Goal: Information Seeking & Learning: Learn about a topic

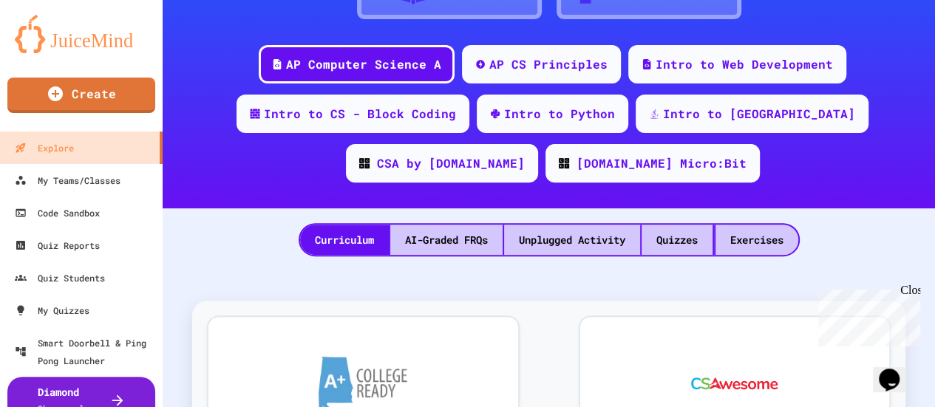
scroll to position [180, 0]
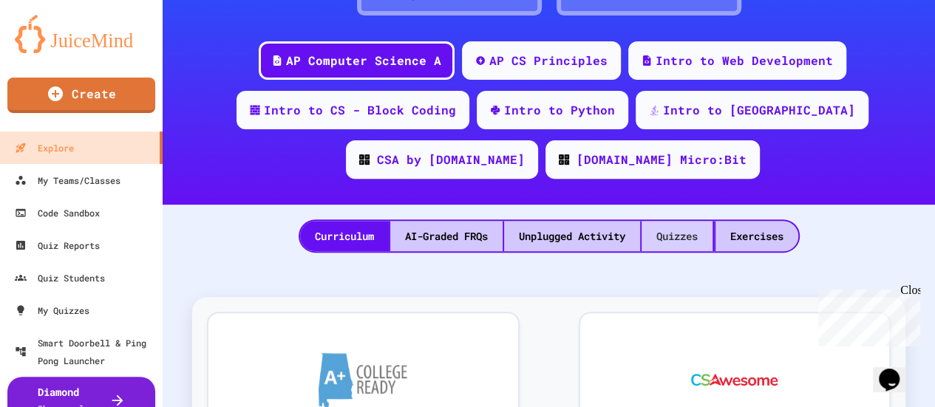
click at [667, 234] on div "Quizzes" at bounding box center [677, 236] width 71 height 30
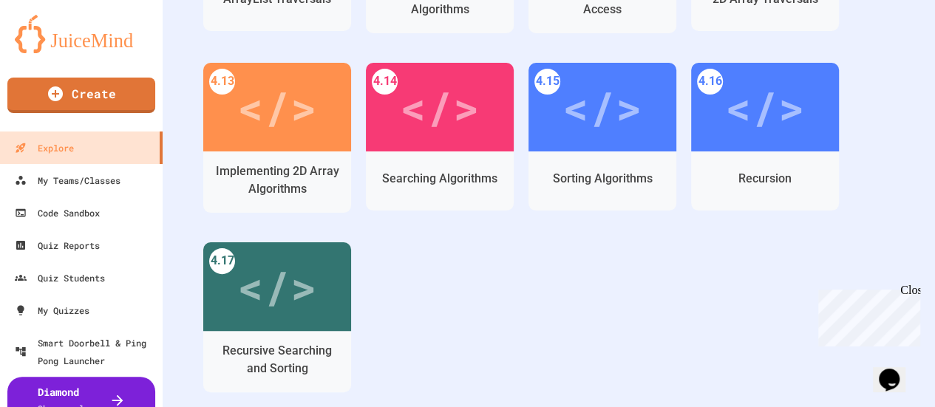
scroll to position [2936, 0]
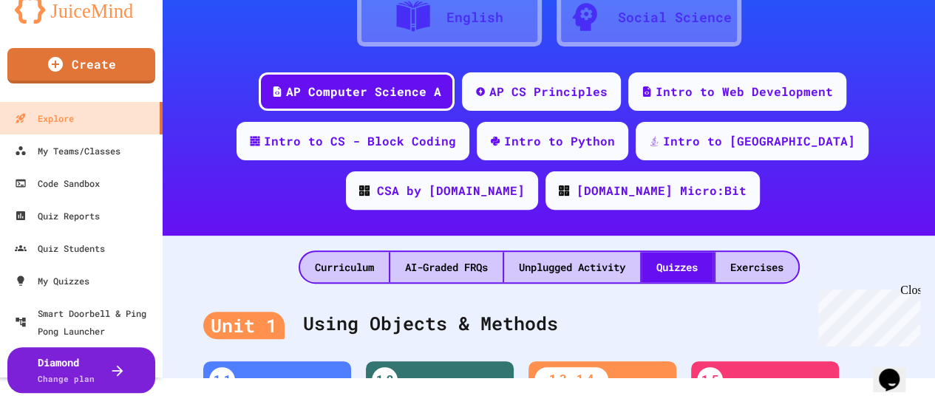
scroll to position [0, 0]
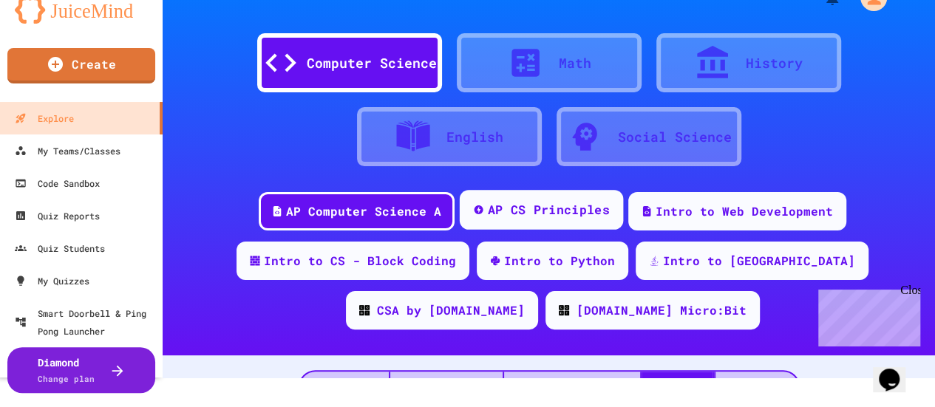
click at [529, 203] on div "AP CS Principles" at bounding box center [549, 210] width 122 height 18
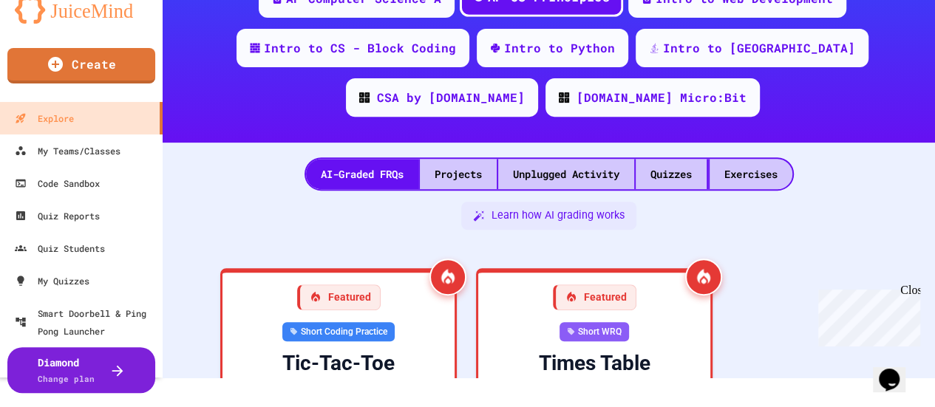
scroll to position [234, 0]
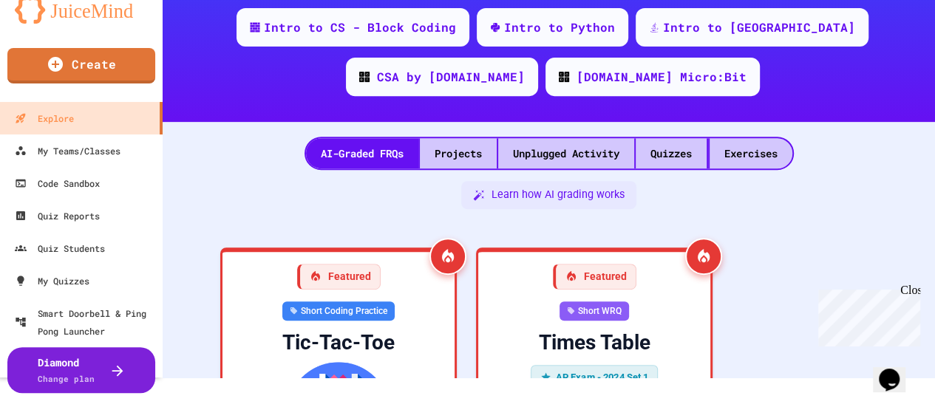
click at [660, 157] on div "Quizzes" at bounding box center [671, 153] width 71 height 30
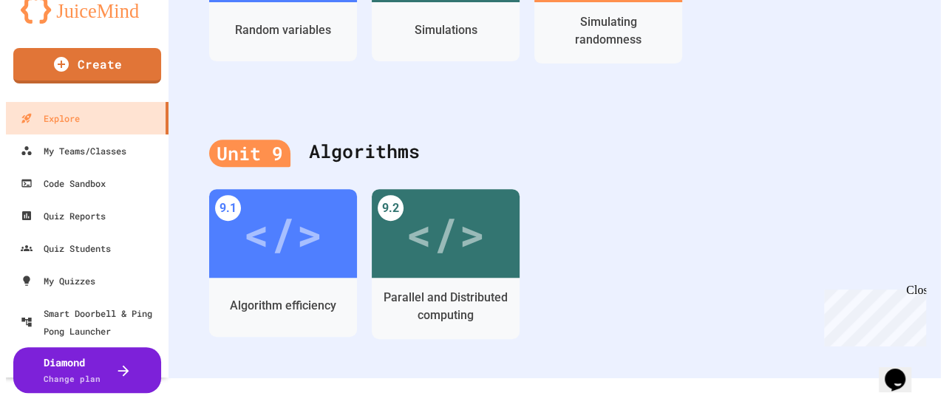
scroll to position [3034, 0]
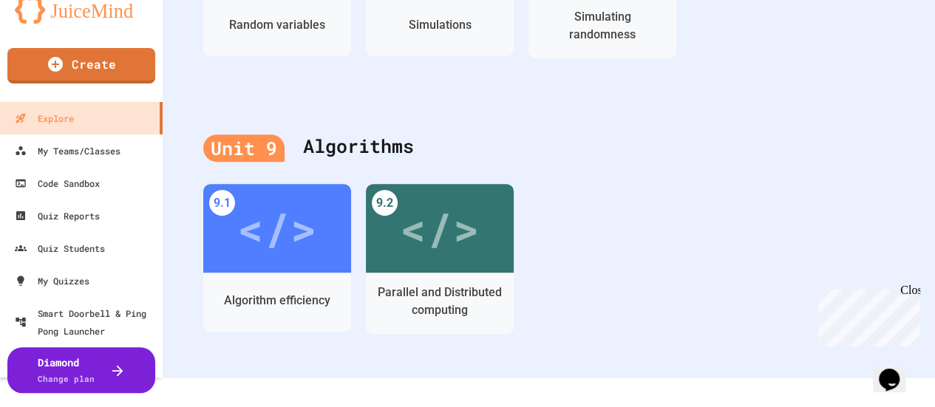
click at [276, 234] on div "</>" at bounding box center [277, 228] width 80 height 67
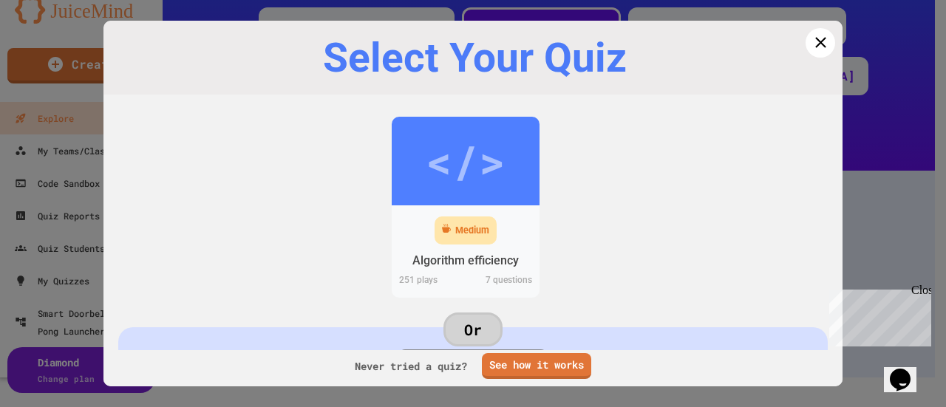
scroll to position [3034, 0]
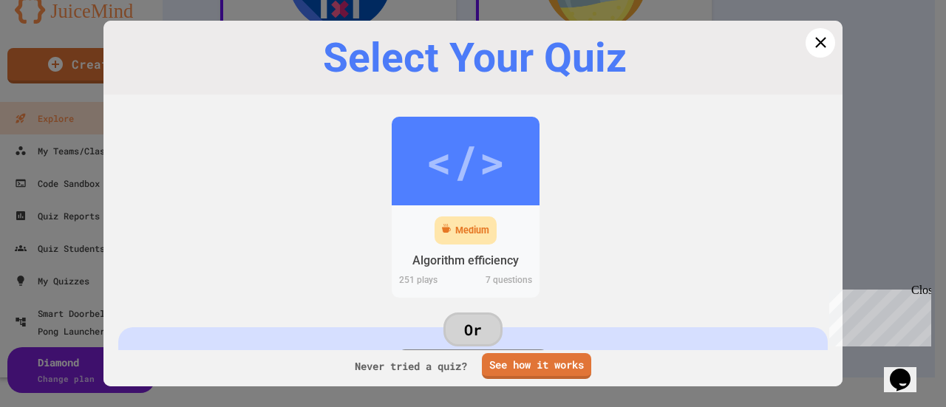
click at [466, 238] on div "Medium" at bounding box center [466, 231] width 62 height 29
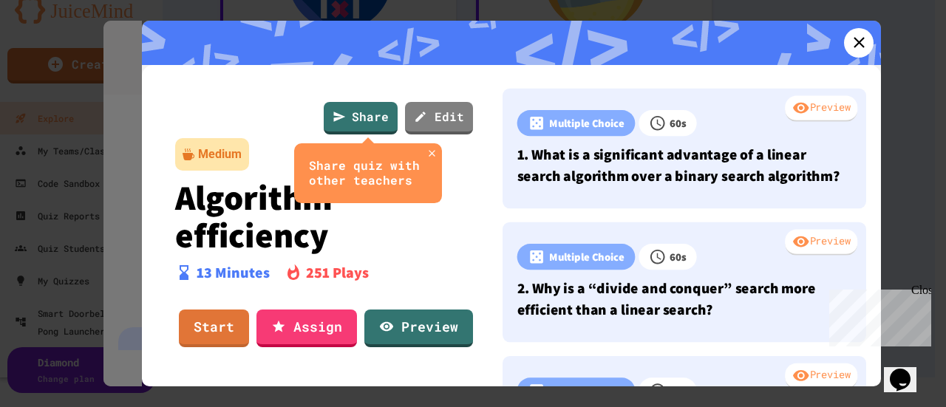
click at [214, 327] on link "Start" at bounding box center [214, 329] width 70 height 38
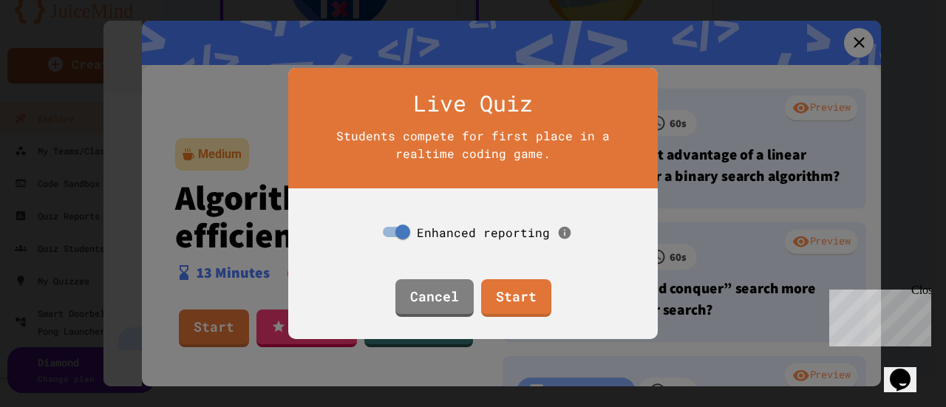
click at [523, 295] on link "Start" at bounding box center [516, 298] width 70 height 38
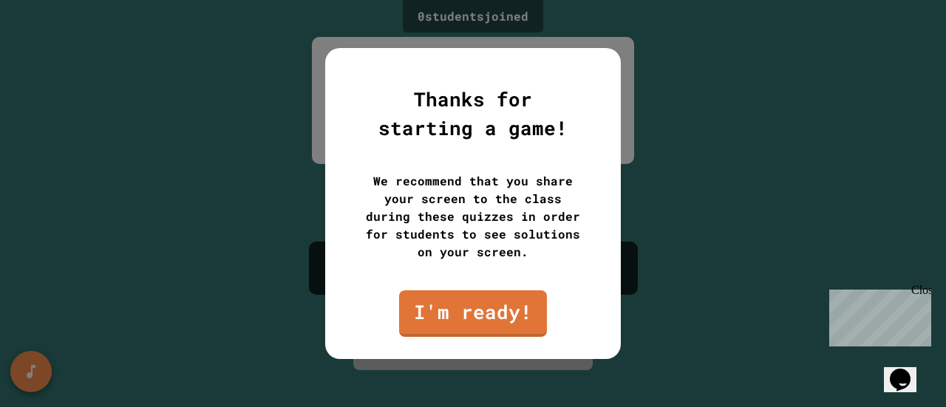
click at [455, 312] on link "I'm ready!" at bounding box center [473, 314] width 148 height 47
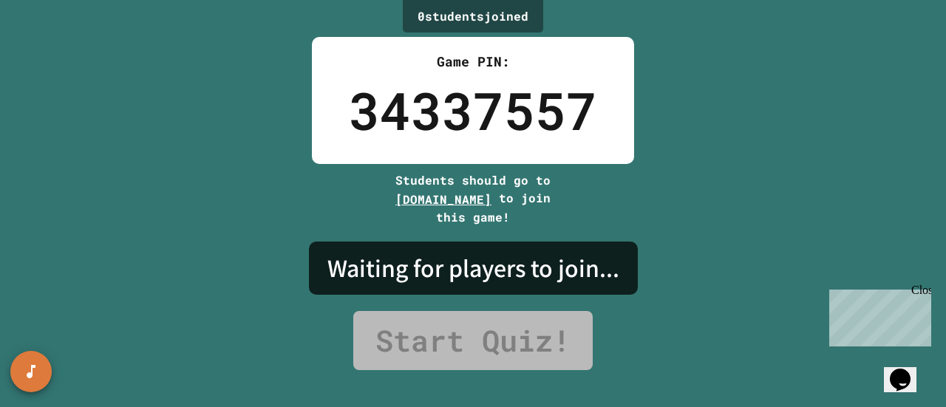
click at [27, 367] on icon "SpeedDial basic example" at bounding box center [31, 372] width 18 height 18
click at [37, 276] on icon "Change Music" at bounding box center [31, 277] width 15 height 15
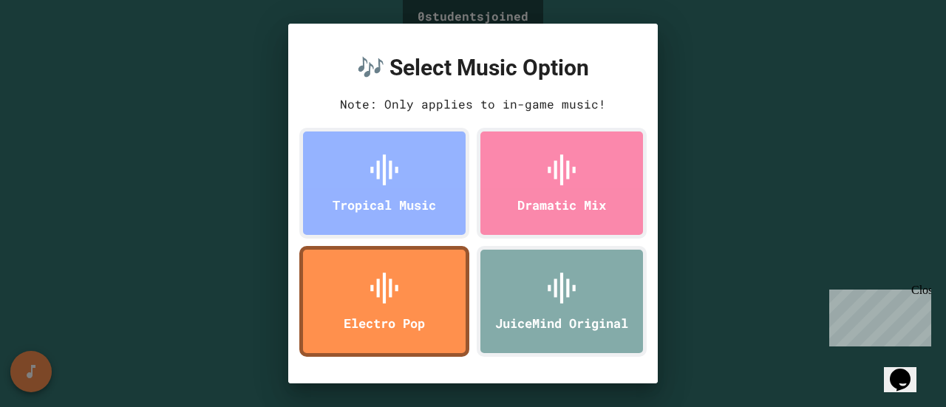
click at [413, 189] on div "Tropical Music" at bounding box center [384, 183] width 170 height 111
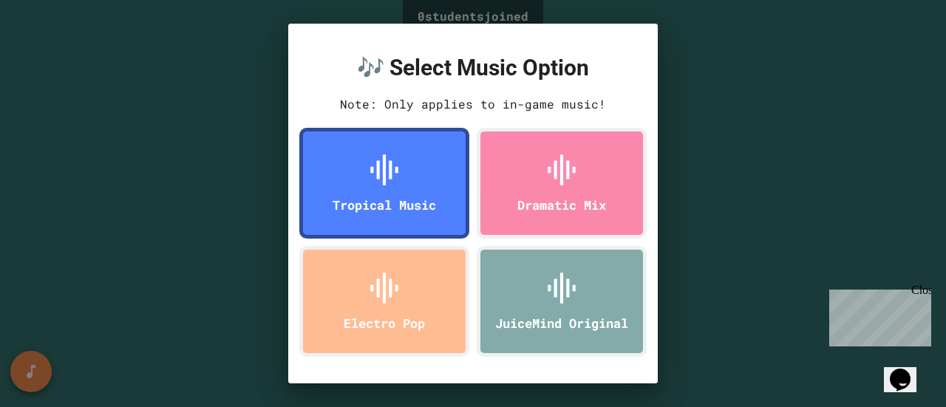
click at [211, 214] on div "🎶 Select Music Option Note: Only applies to in-game music! Tropical Music Drama…" at bounding box center [473, 203] width 946 height 407
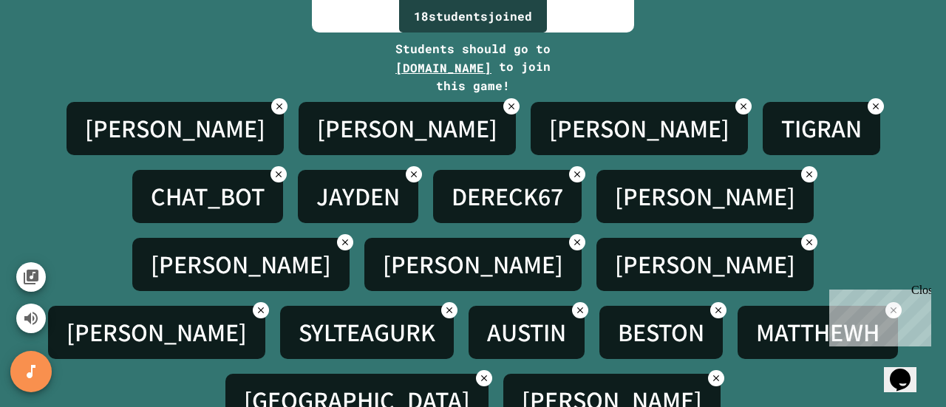
scroll to position [164, 0]
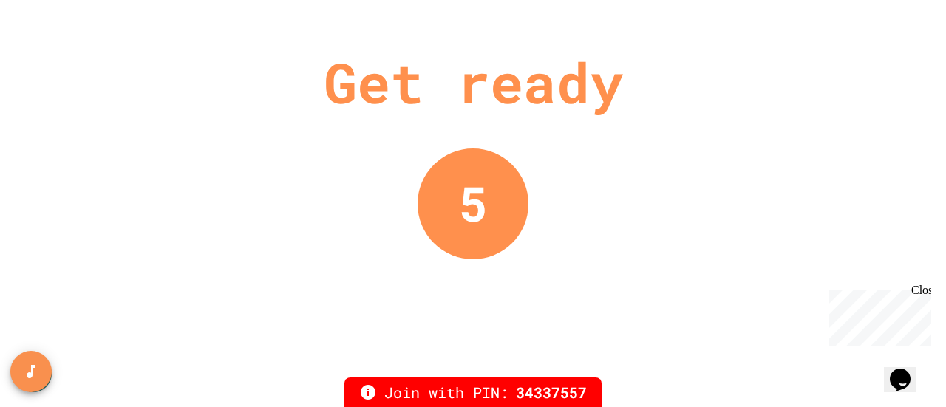
scroll to position [0, 0]
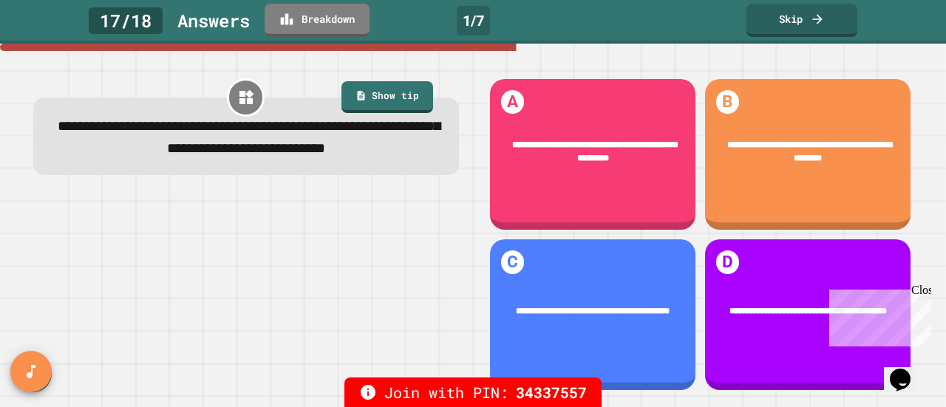
click at [920, 291] on div "Close" at bounding box center [920, 293] width 18 height 18
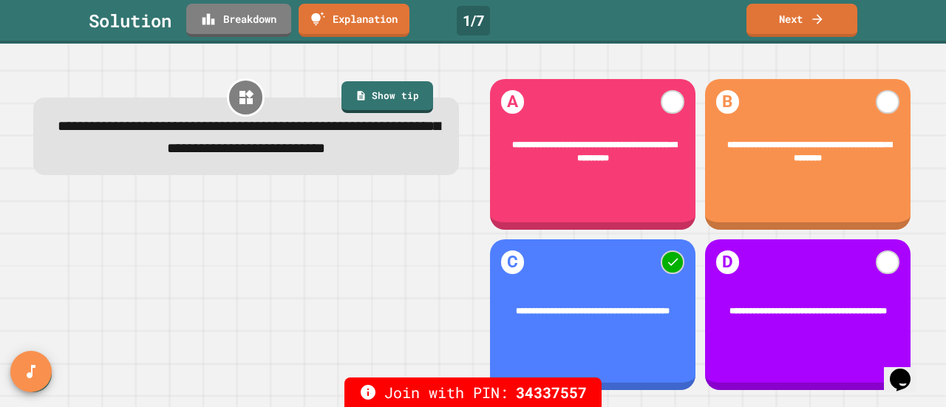
click at [792, 22] on link "Next" at bounding box center [802, 20] width 111 height 33
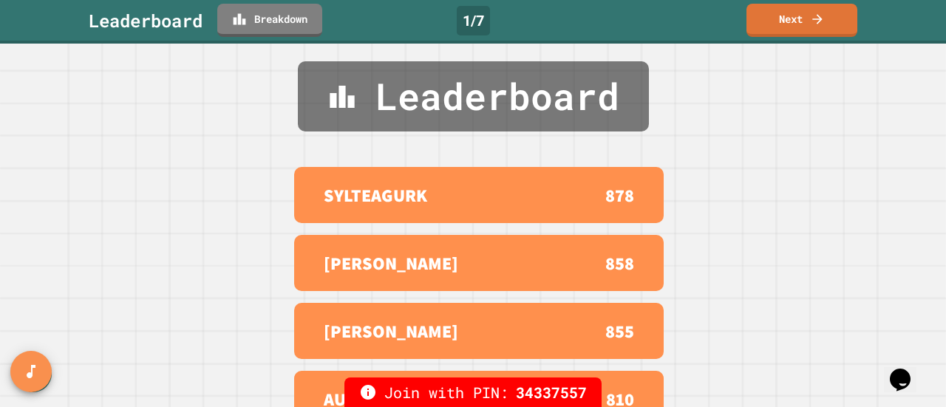
scroll to position [11, 0]
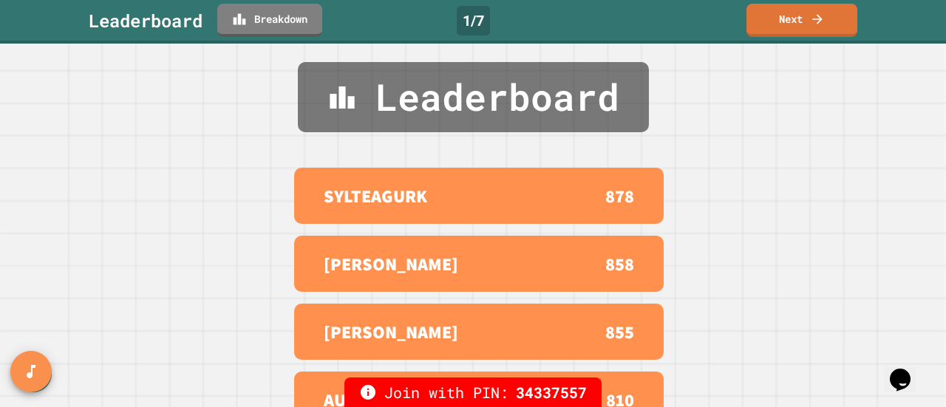
click at [797, 24] on link "Next" at bounding box center [802, 20] width 111 height 33
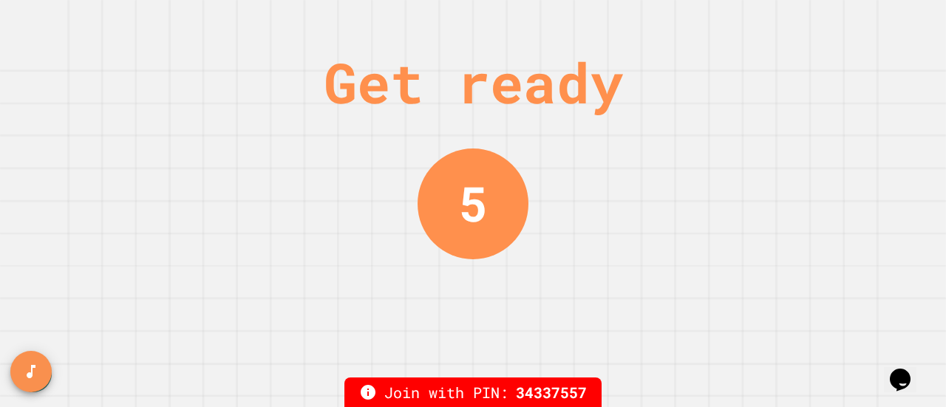
scroll to position [0, 0]
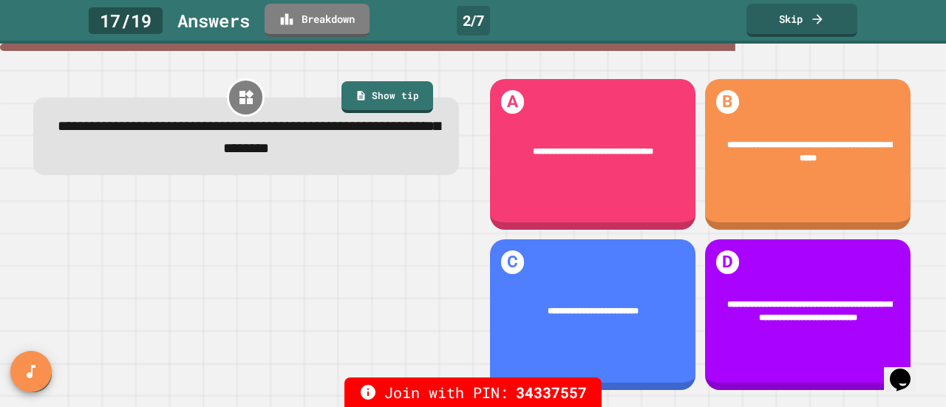
click at [386, 96] on link "Show tip" at bounding box center [388, 97] width 92 height 33
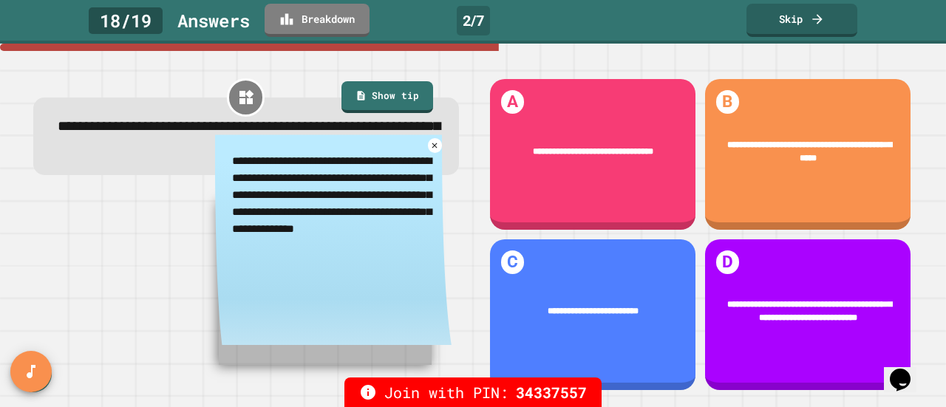
click at [430, 148] on icon at bounding box center [435, 146] width 10 height 10
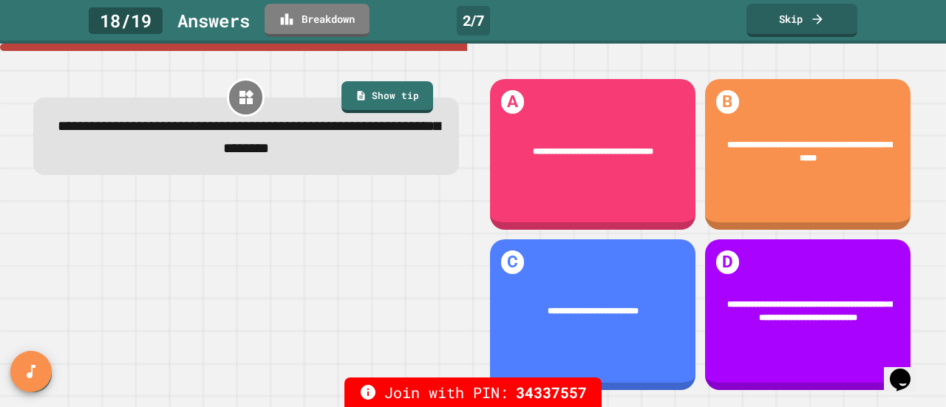
click at [802, 18] on link "Skip" at bounding box center [802, 20] width 111 height 33
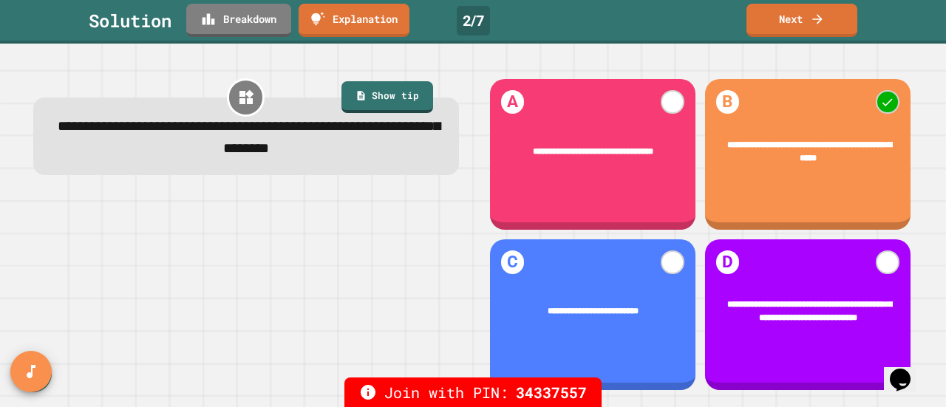
click at [807, 18] on link "Next" at bounding box center [802, 20] width 111 height 33
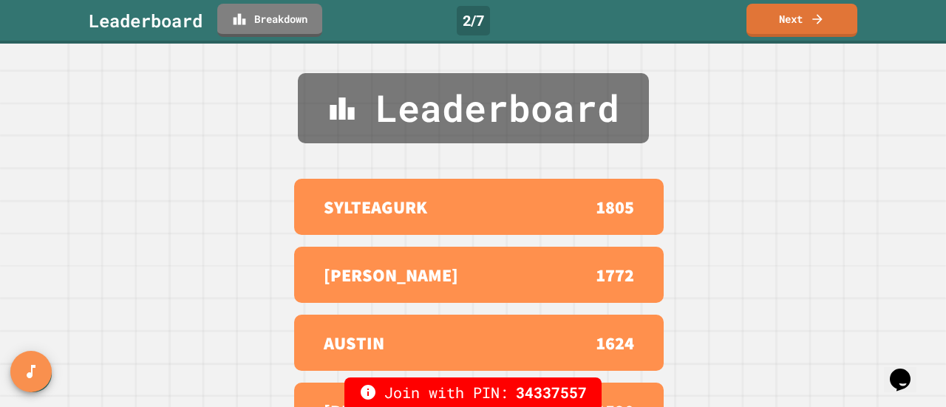
click at [804, 20] on link "Next" at bounding box center [802, 20] width 111 height 33
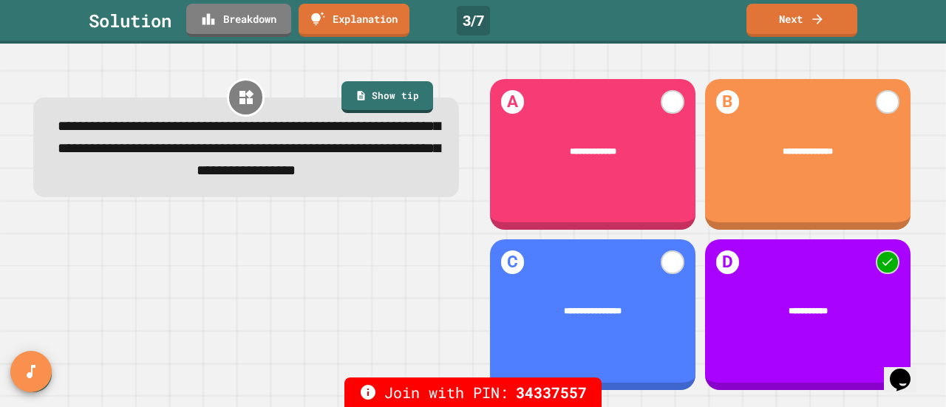
click at [796, 23] on link "Next" at bounding box center [802, 20] width 111 height 33
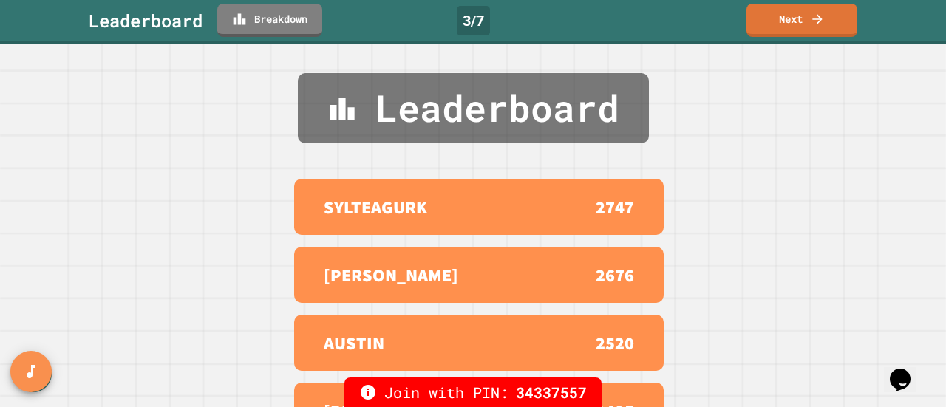
click at [795, 21] on link "Next" at bounding box center [802, 20] width 111 height 33
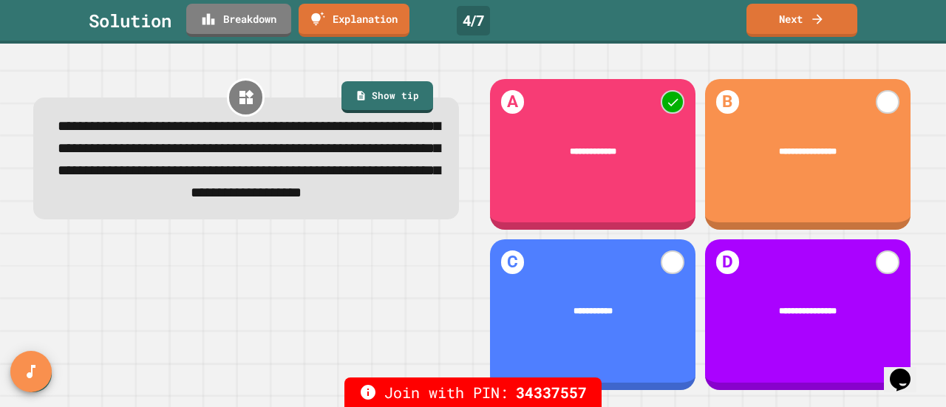
click at [801, 22] on link "Next" at bounding box center [802, 20] width 111 height 33
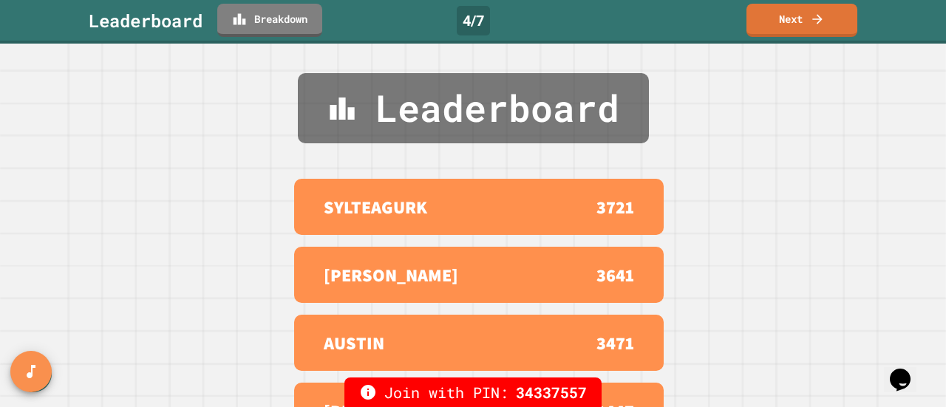
click at [791, 21] on link "Next" at bounding box center [802, 20] width 111 height 33
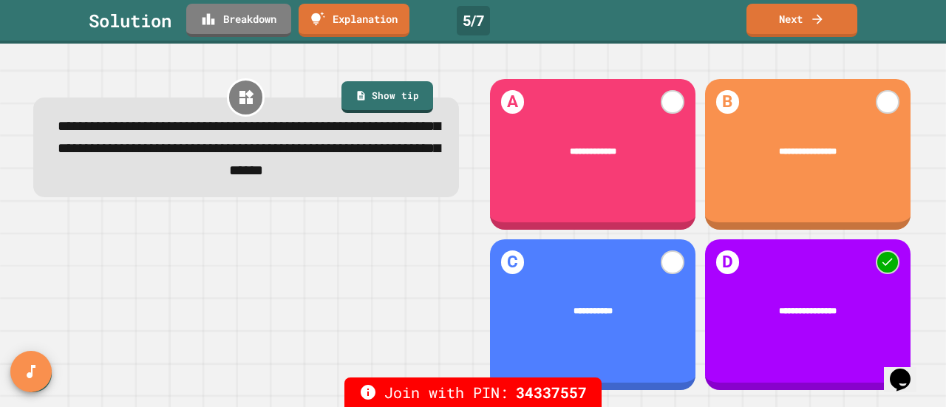
click at [792, 18] on link "Next" at bounding box center [802, 20] width 111 height 33
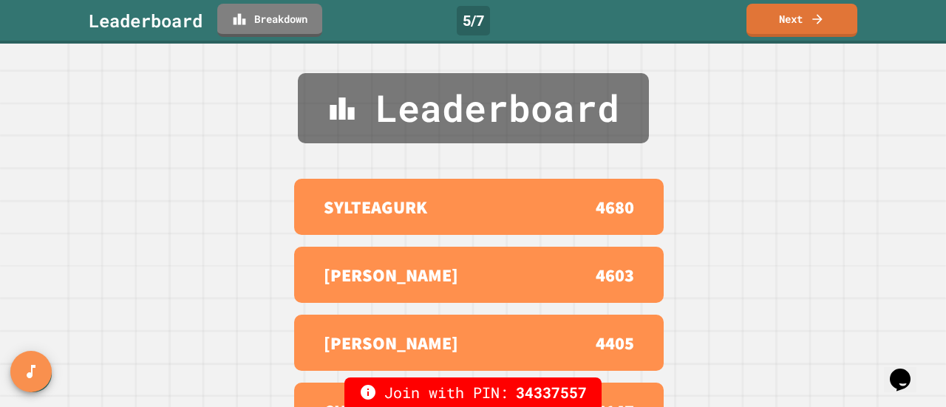
click at [793, 23] on link "Next" at bounding box center [802, 20] width 111 height 33
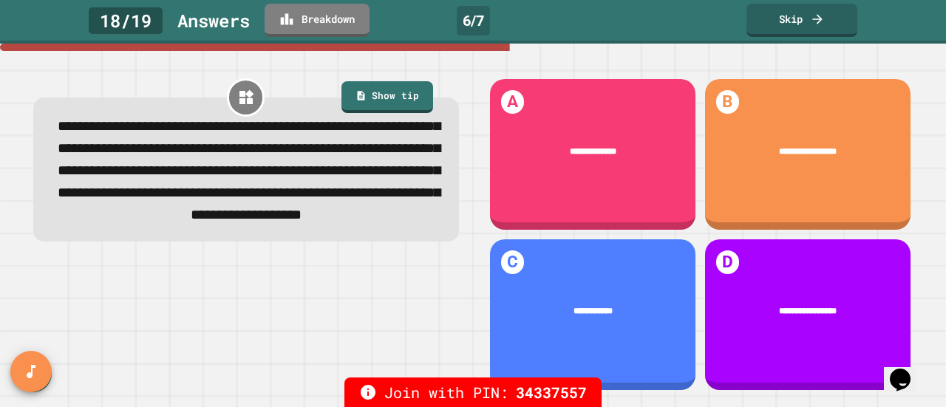
click at [797, 21] on link "Skip" at bounding box center [802, 20] width 111 height 33
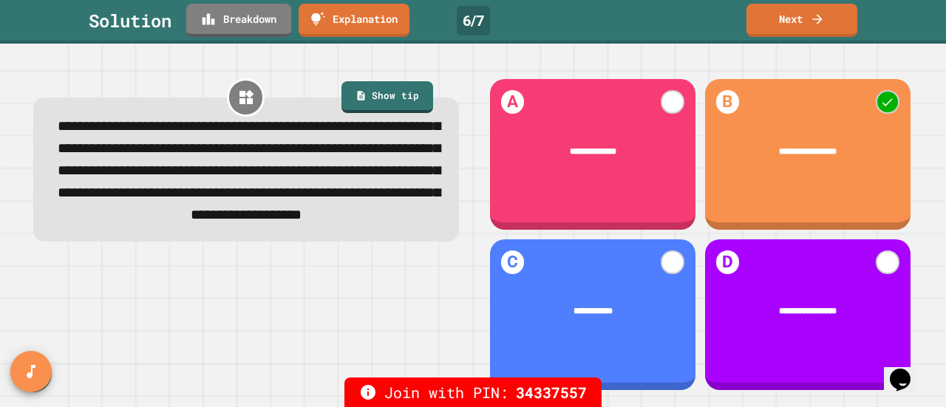
click at [803, 23] on link "Next" at bounding box center [802, 20] width 111 height 33
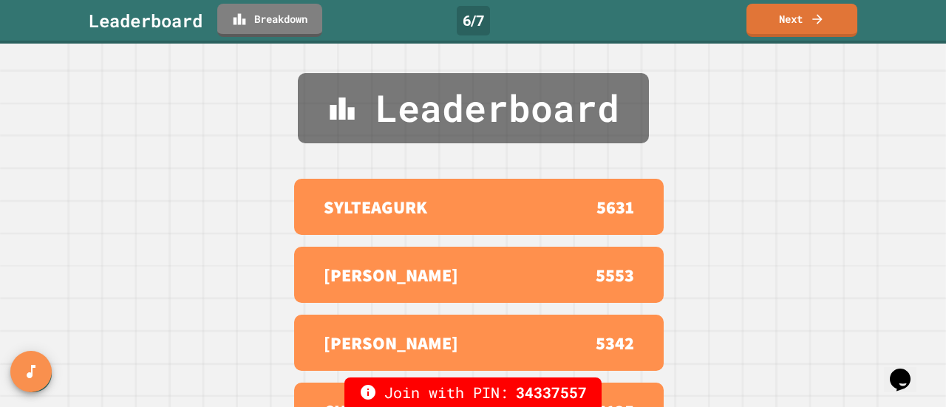
click at [788, 22] on link "Next" at bounding box center [802, 20] width 111 height 33
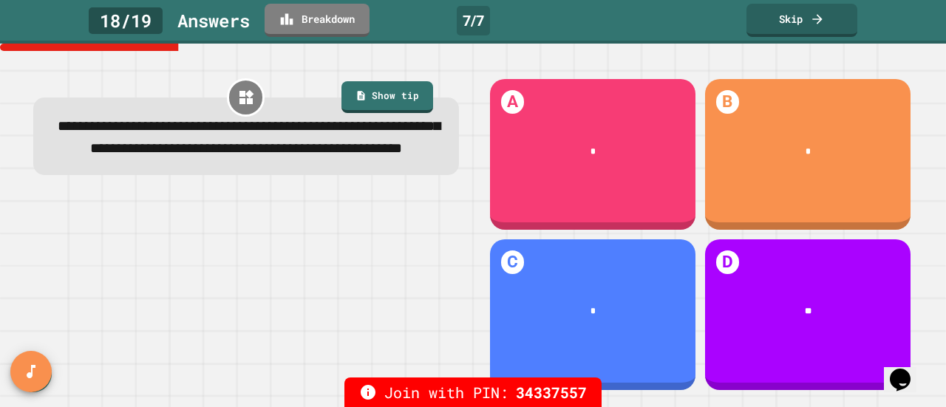
click at [809, 16] on link "Skip" at bounding box center [802, 20] width 111 height 33
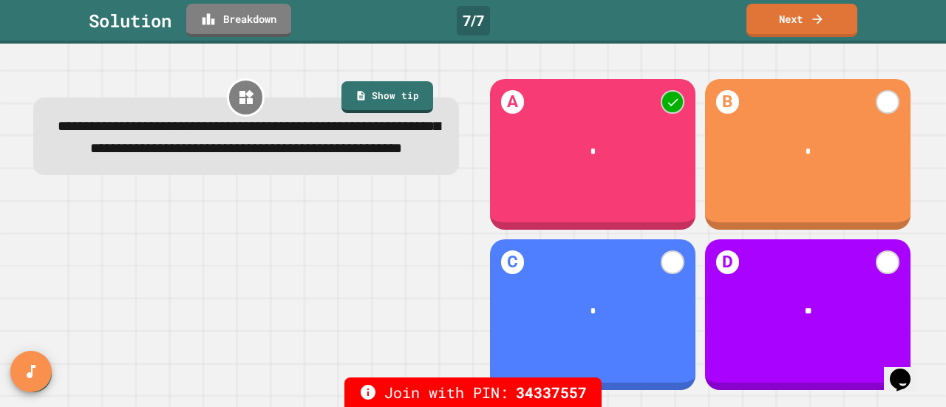
click at [806, 16] on link "Next" at bounding box center [802, 20] width 111 height 33
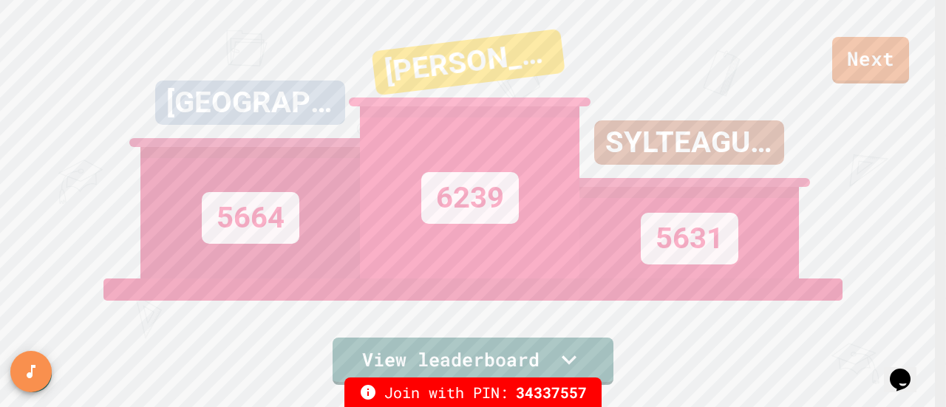
click at [866, 58] on link "Next" at bounding box center [870, 60] width 77 height 47
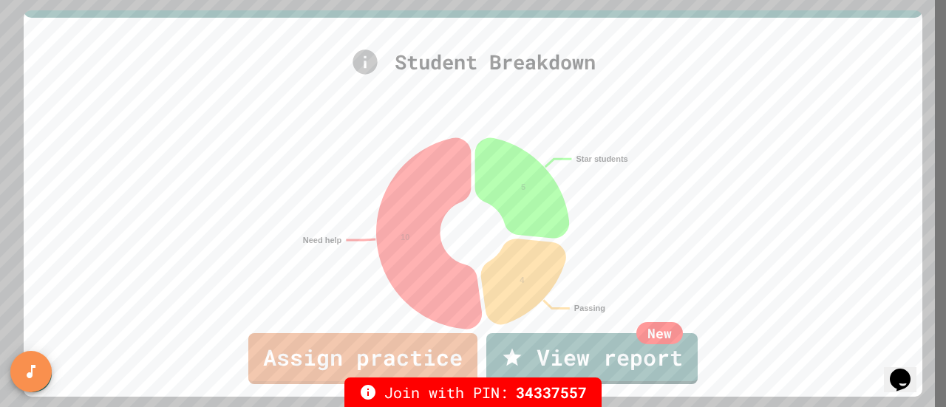
scroll to position [110, 0]
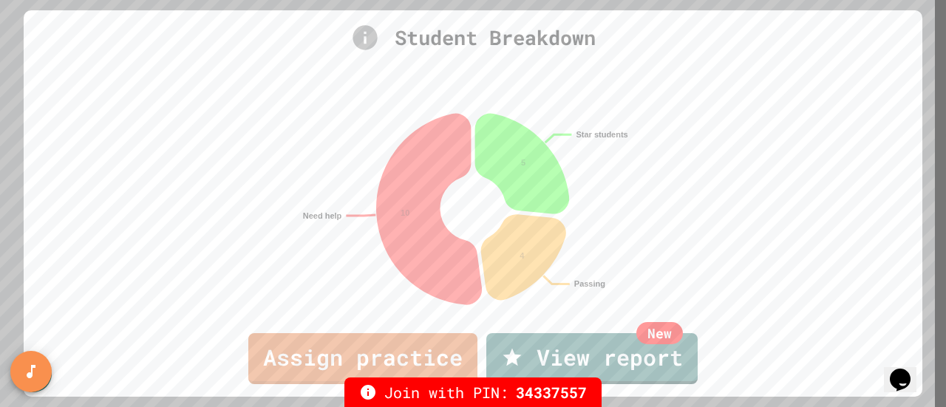
click at [614, 363] on link "New View report" at bounding box center [591, 358] width 211 height 51
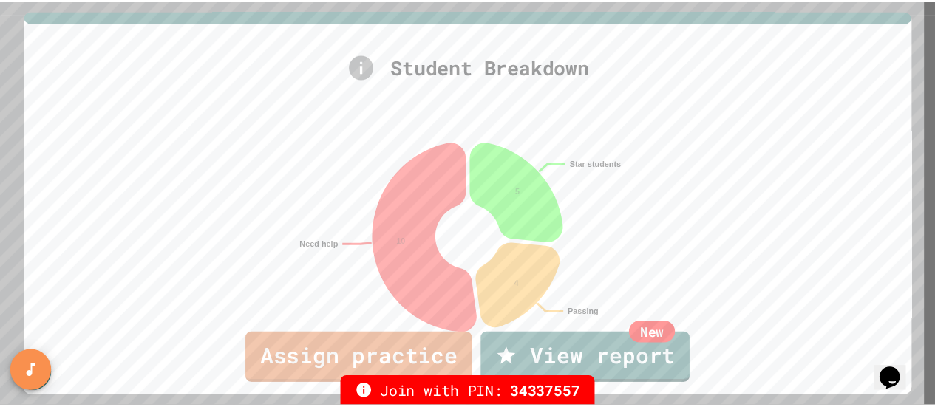
scroll to position [0, 0]
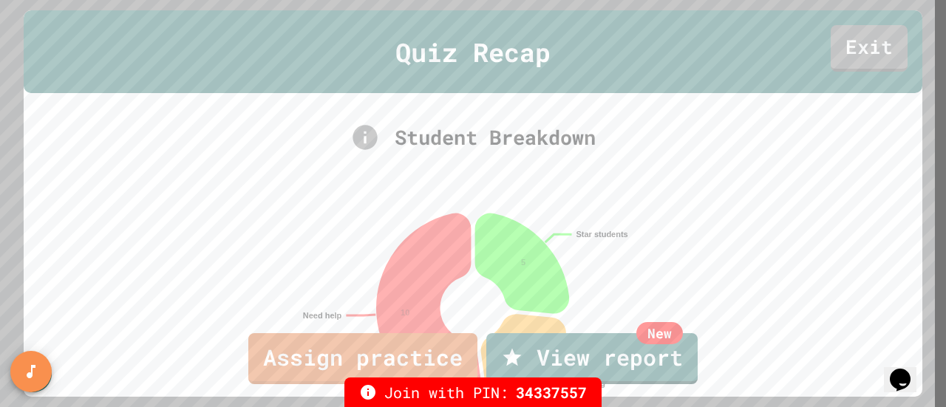
click at [845, 50] on link "Exit" at bounding box center [869, 48] width 77 height 47
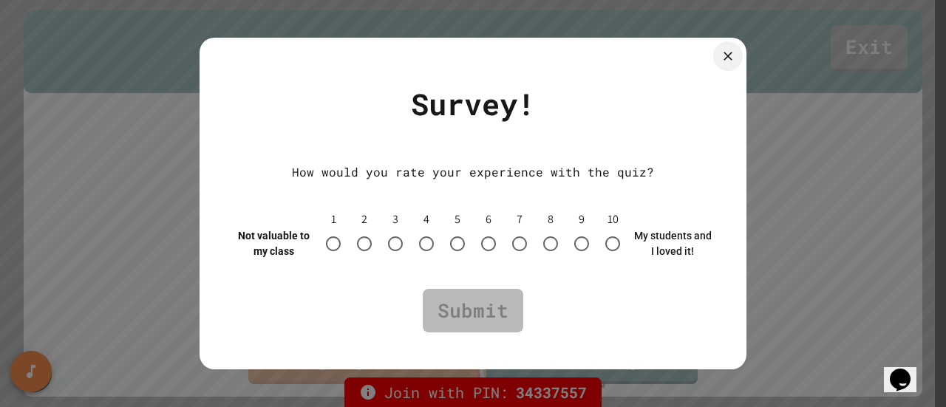
click at [732, 53] on icon at bounding box center [728, 56] width 15 height 15
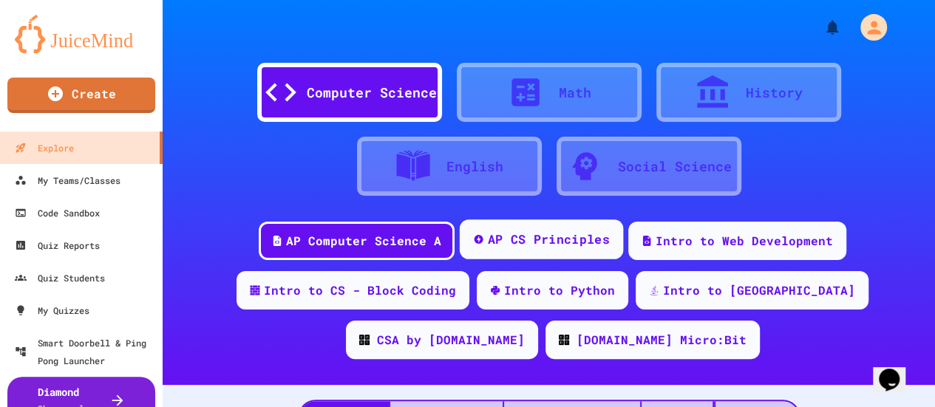
click at [568, 240] on div "AP CS Principles" at bounding box center [549, 240] width 122 height 18
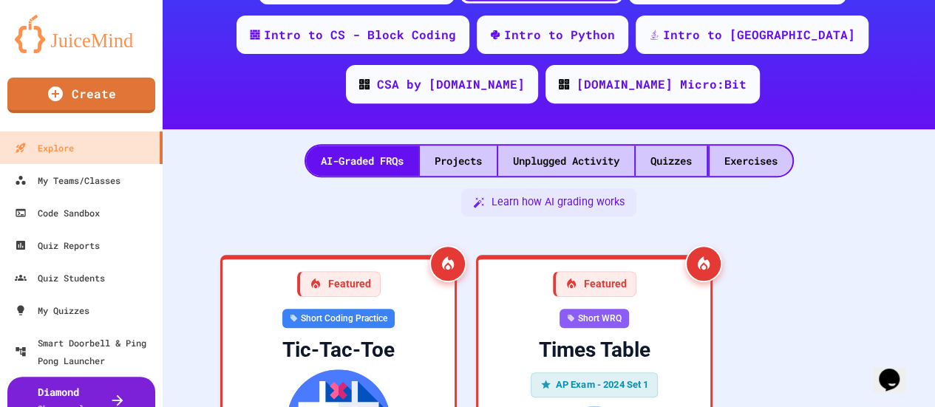
scroll to position [247, 0]
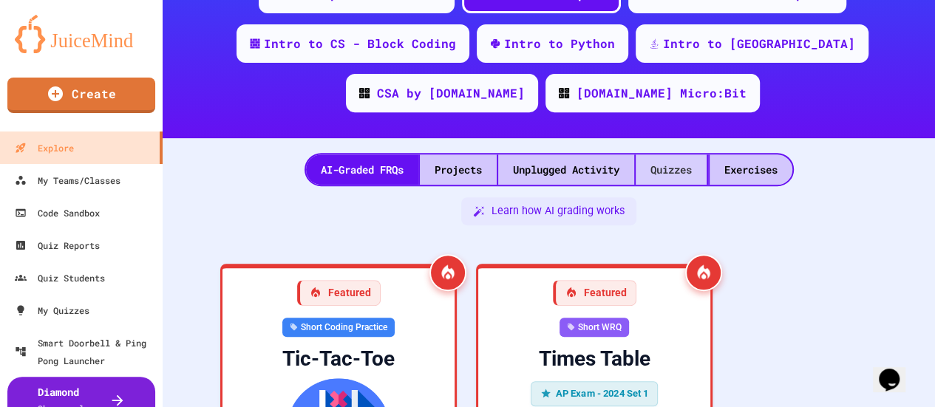
click at [670, 166] on div "Quizzes" at bounding box center [671, 170] width 71 height 30
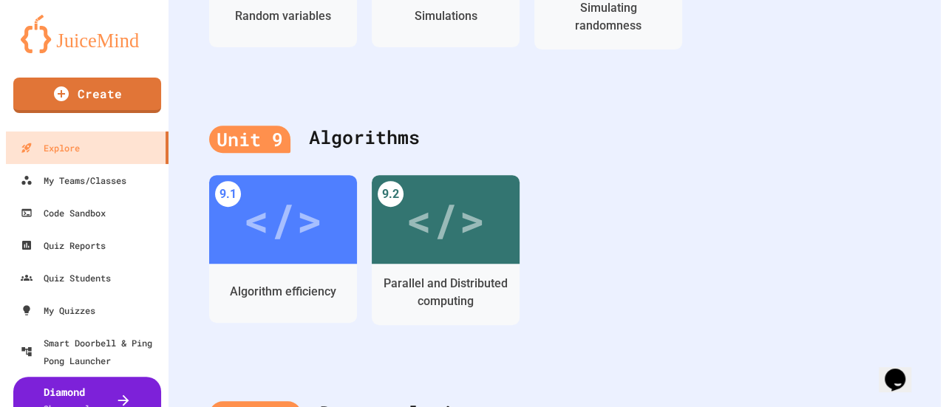
scroll to position [3043, 0]
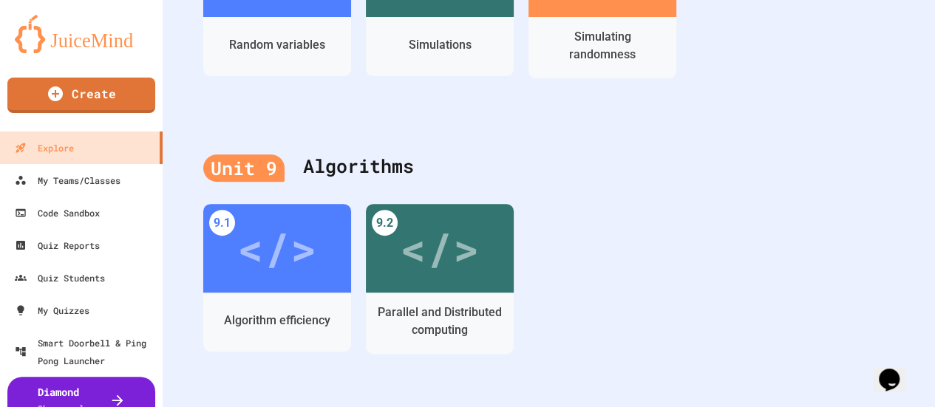
click at [436, 243] on div "</>" at bounding box center [440, 248] width 80 height 67
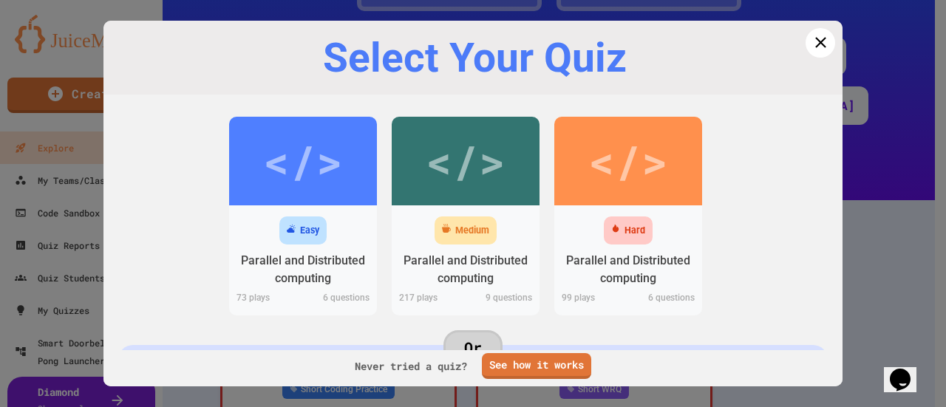
scroll to position [3043, 0]
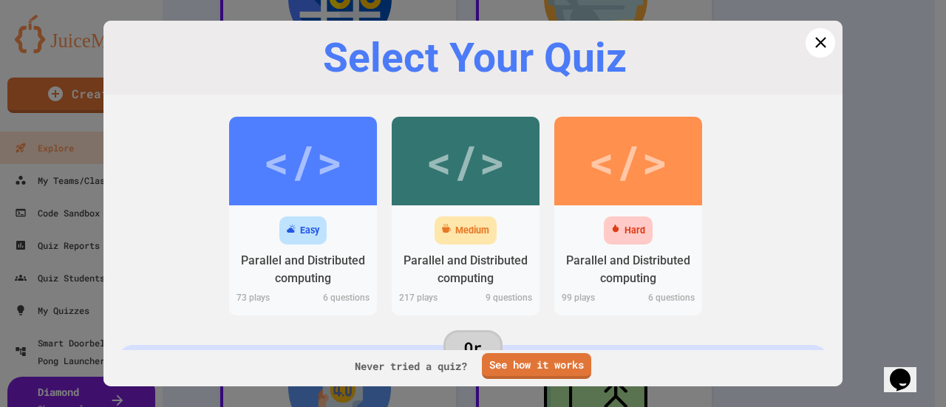
click at [458, 229] on div "Medium" at bounding box center [472, 231] width 34 height 14
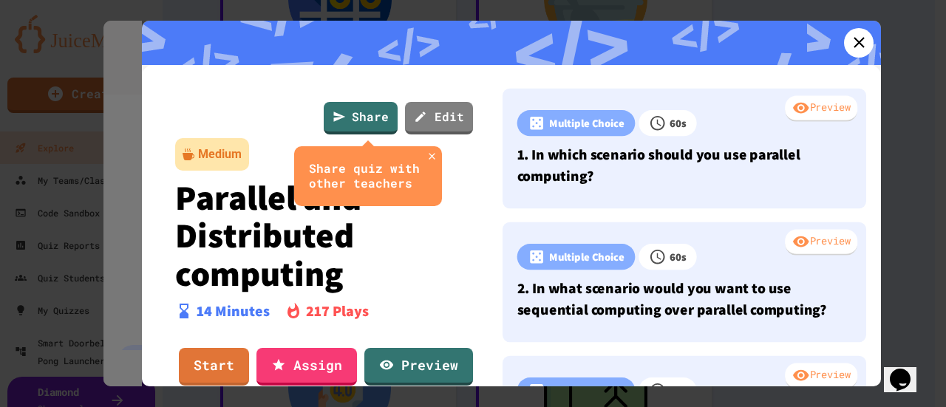
click at [227, 359] on link "Start" at bounding box center [214, 367] width 70 height 38
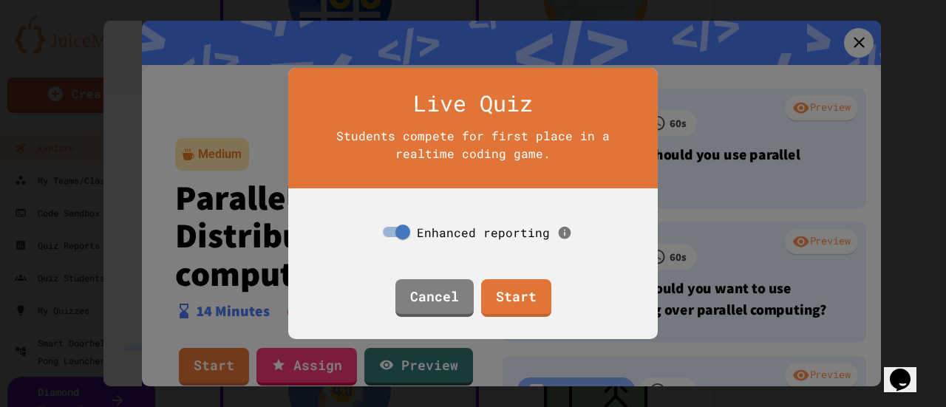
click at [506, 290] on link "Start" at bounding box center [516, 298] width 70 height 38
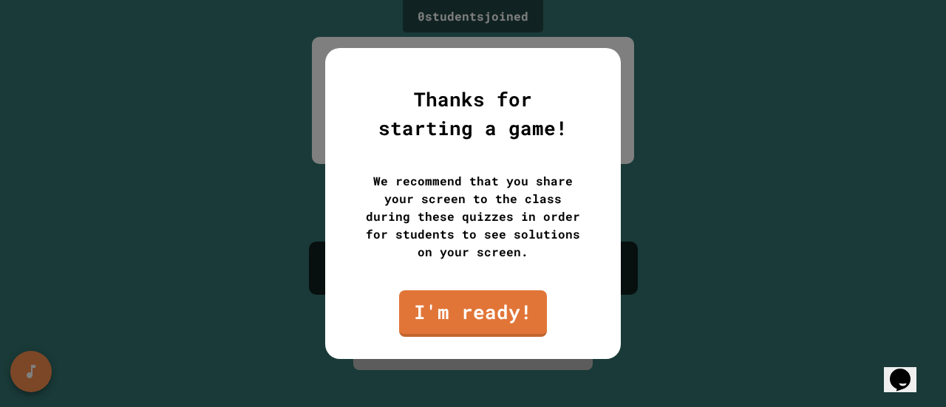
click at [517, 315] on link "I'm ready!" at bounding box center [473, 314] width 148 height 47
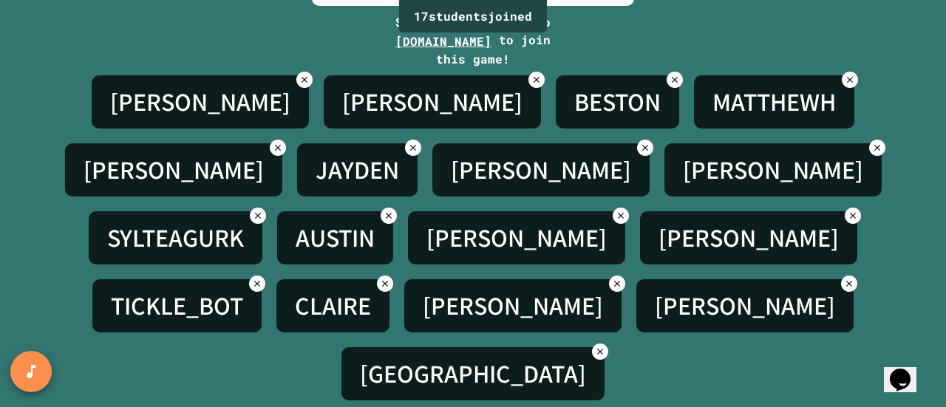
scroll to position [164, 0]
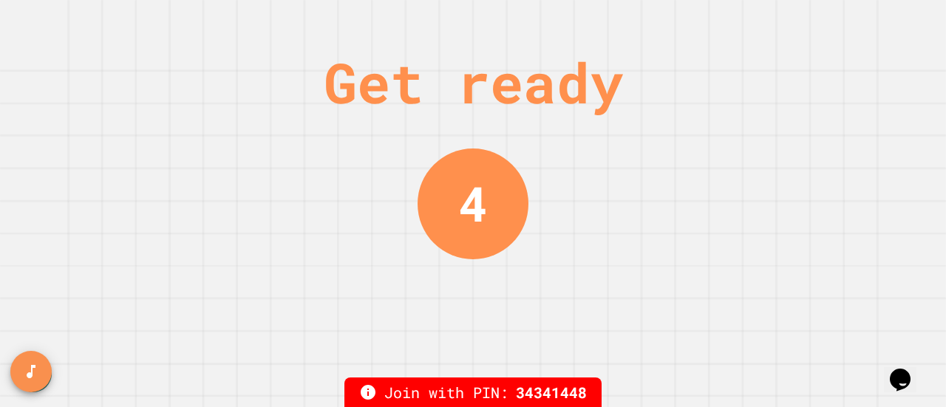
scroll to position [0, 0]
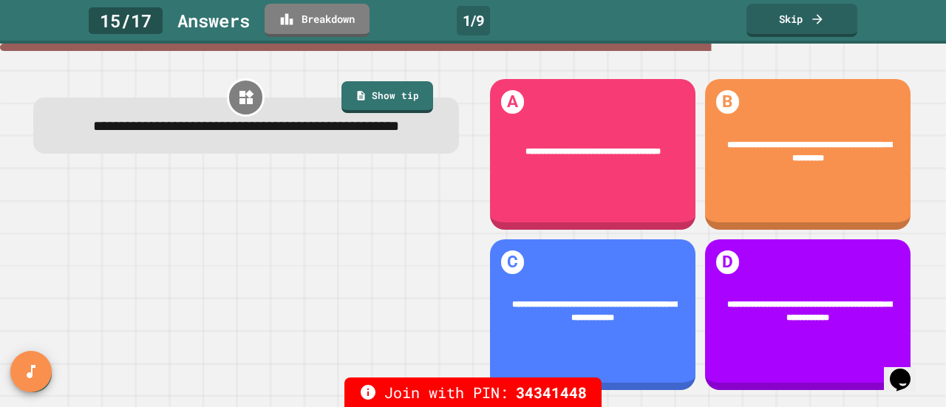
click at [399, 94] on link "Show tip" at bounding box center [388, 97] width 92 height 33
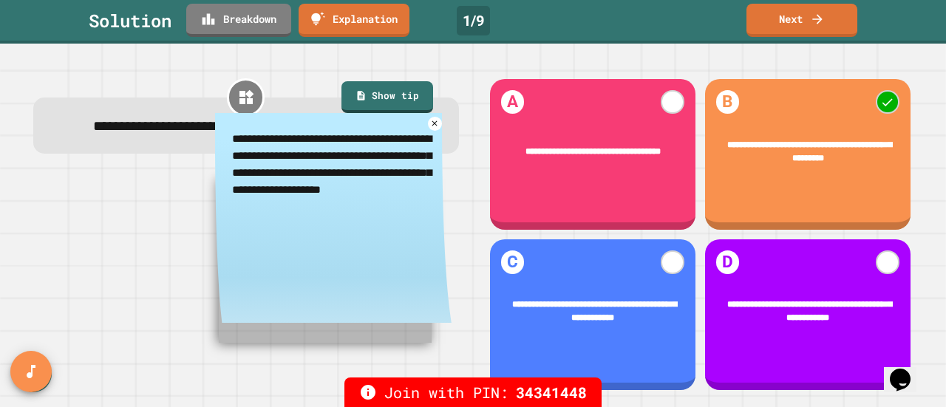
click at [432, 126] on icon at bounding box center [434, 122] width 5 height 5
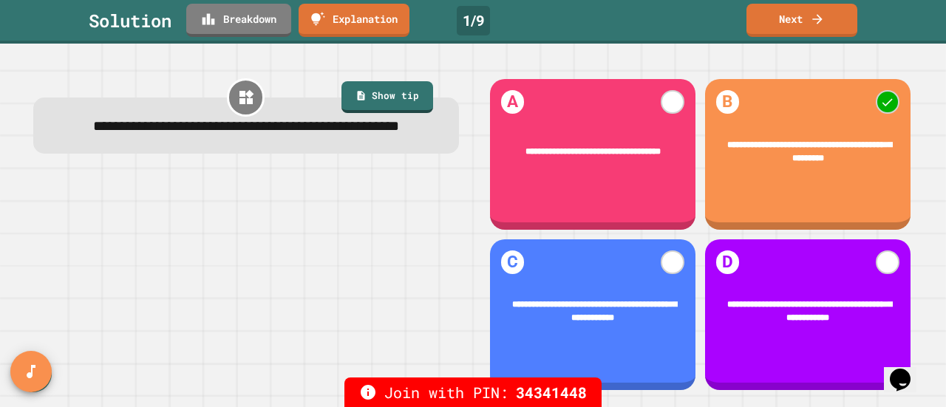
click at [804, 18] on link "Next" at bounding box center [802, 20] width 111 height 33
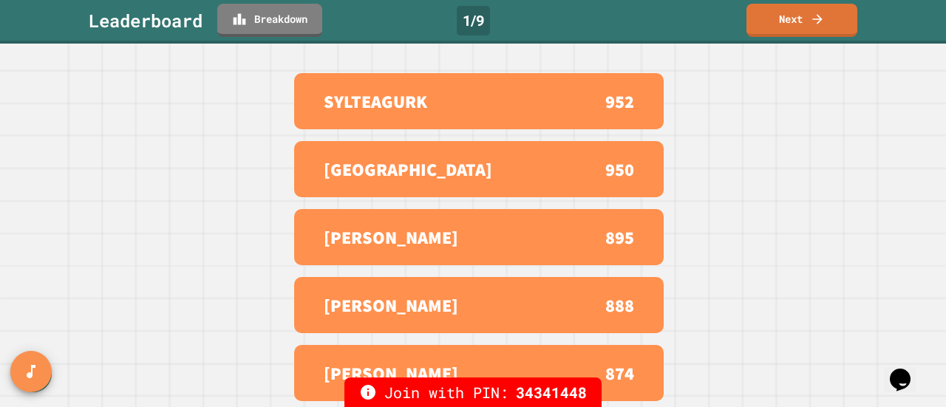
scroll to position [117, 0]
click at [801, 20] on link "Next" at bounding box center [802, 20] width 111 height 33
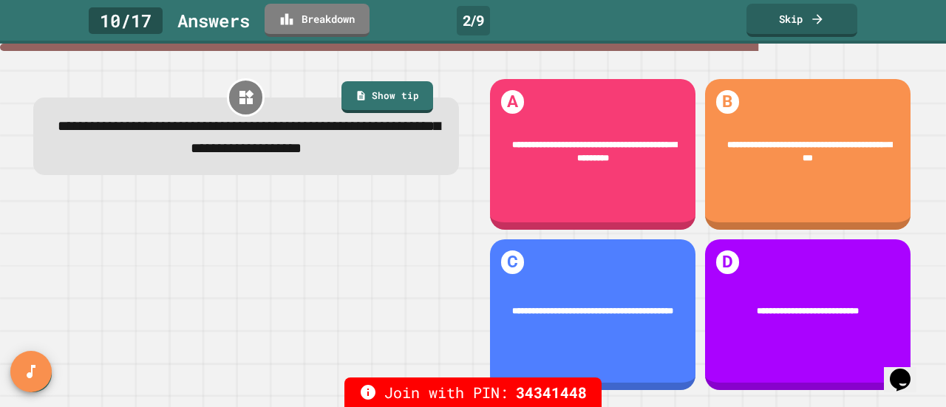
click at [402, 96] on link "Show tip" at bounding box center [388, 97] width 92 height 33
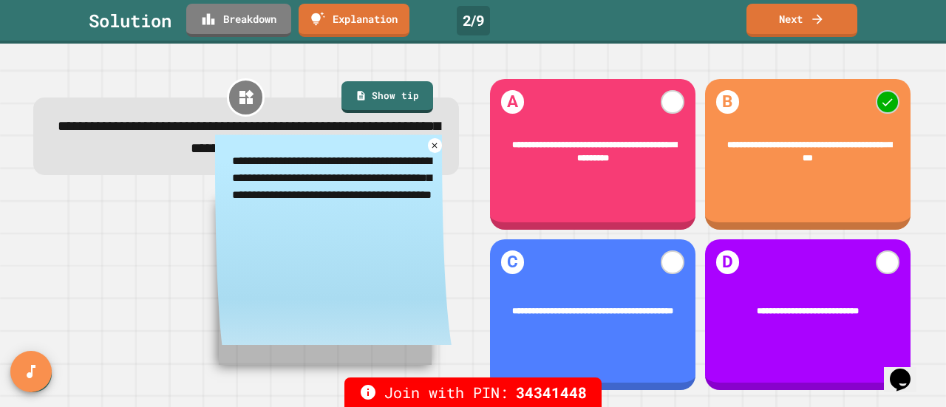
click at [430, 151] on icon at bounding box center [435, 146] width 10 height 10
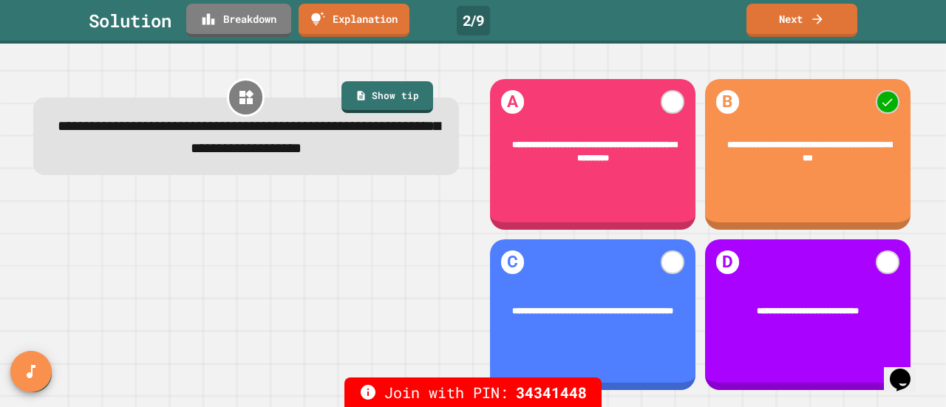
click at [799, 24] on link "Next" at bounding box center [802, 20] width 111 height 33
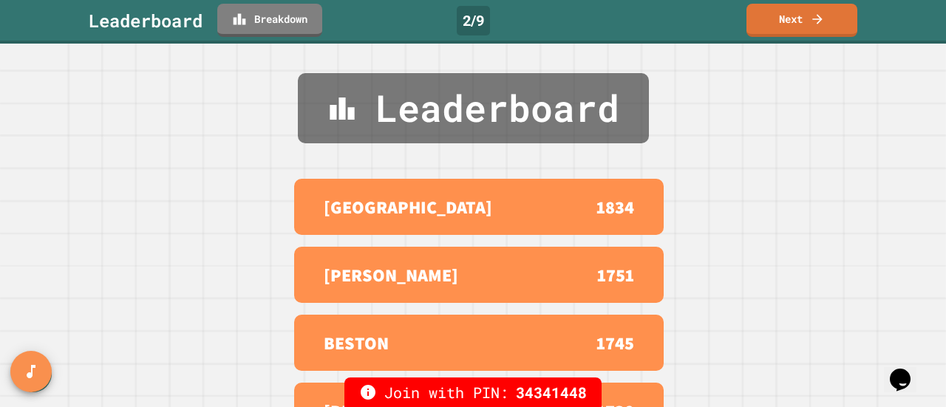
click at [808, 24] on link "Next" at bounding box center [802, 20] width 111 height 33
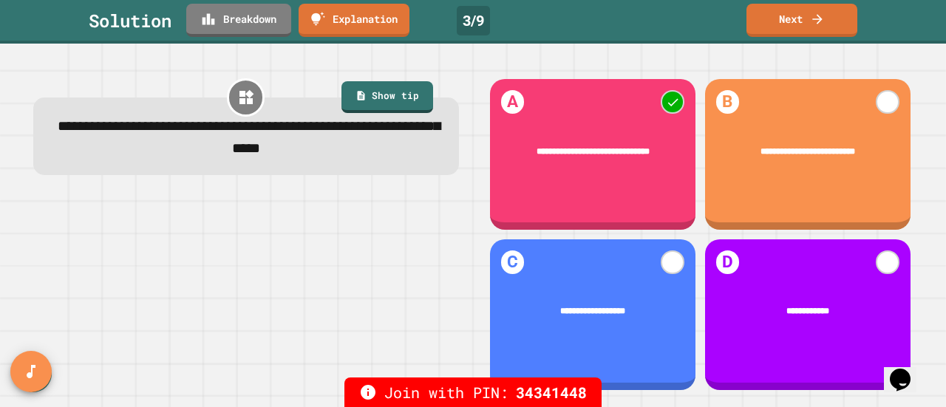
click at [807, 19] on link "Next" at bounding box center [802, 20] width 111 height 33
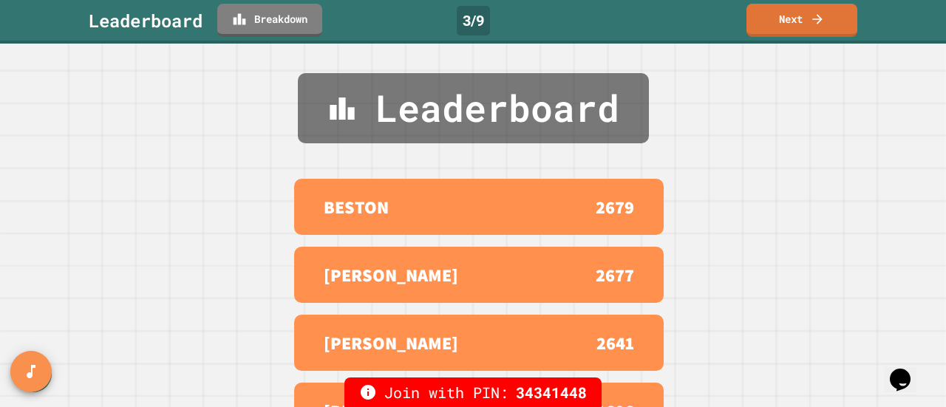
click at [799, 22] on link "Next" at bounding box center [802, 20] width 111 height 33
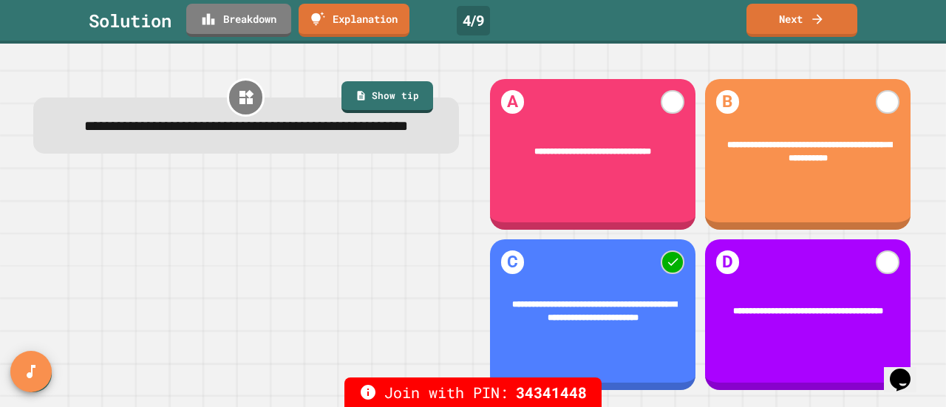
click at [806, 22] on link "Next" at bounding box center [802, 20] width 111 height 33
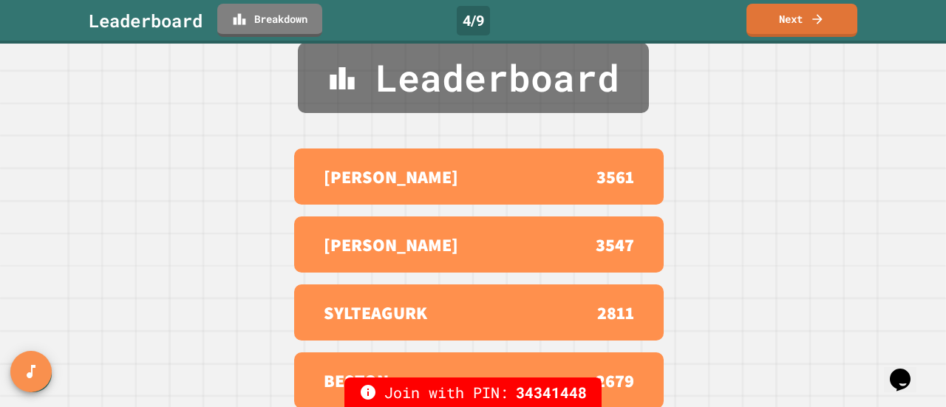
scroll to position [13, 0]
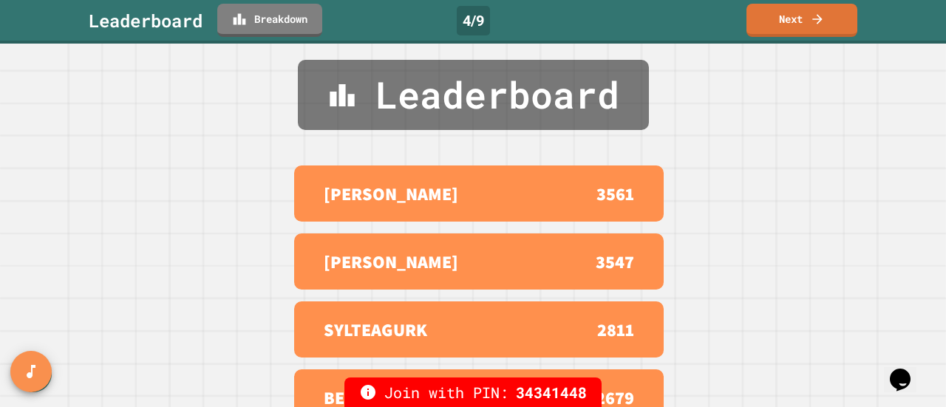
click at [788, 25] on link "Next" at bounding box center [802, 20] width 111 height 33
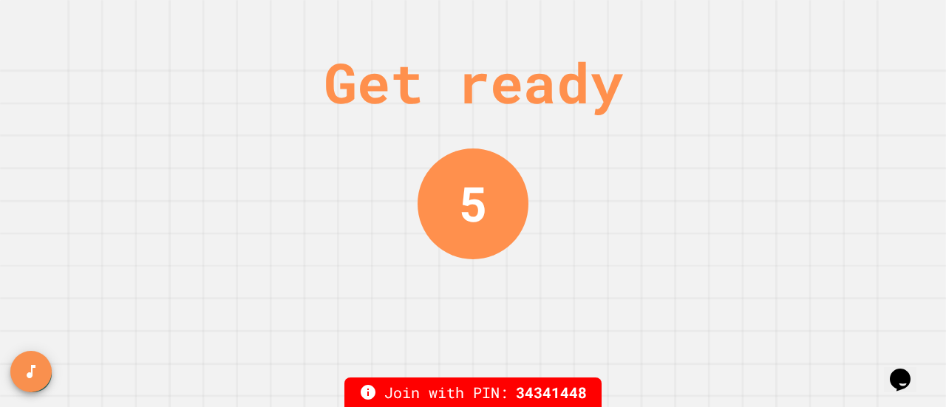
scroll to position [0, 0]
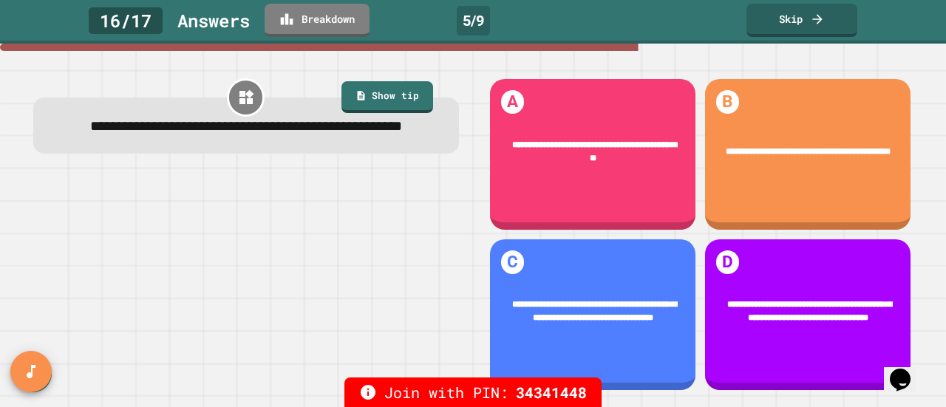
click at [395, 92] on link "Show tip" at bounding box center [388, 97] width 92 height 33
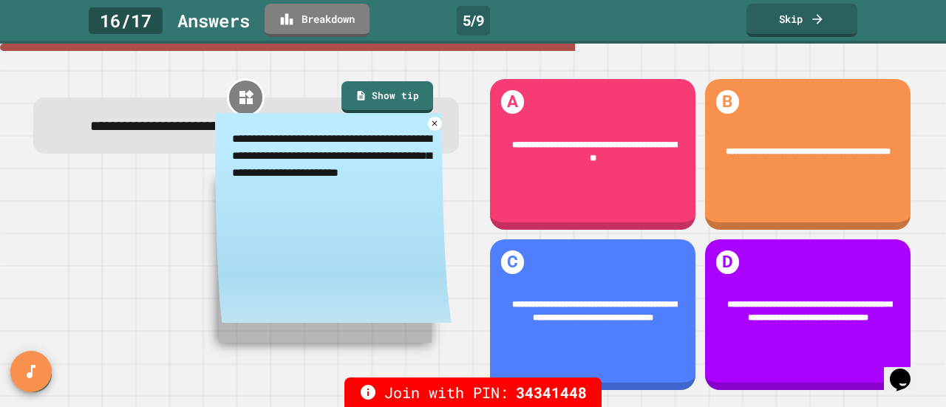
click at [430, 129] on icon at bounding box center [435, 124] width 10 height 10
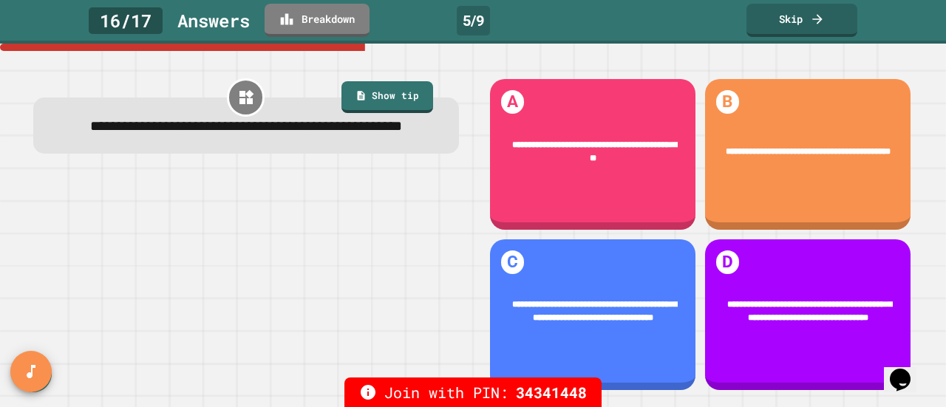
click at [780, 24] on link "Skip" at bounding box center [802, 20] width 111 height 33
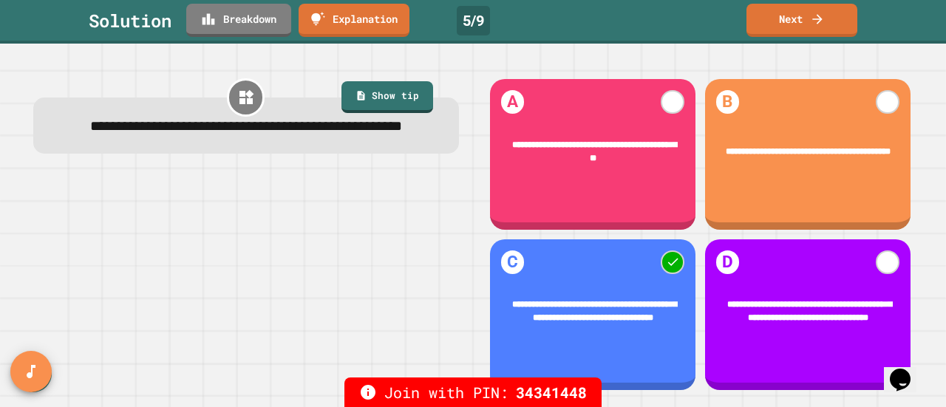
click at [796, 19] on link "Next" at bounding box center [802, 20] width 111 height 33
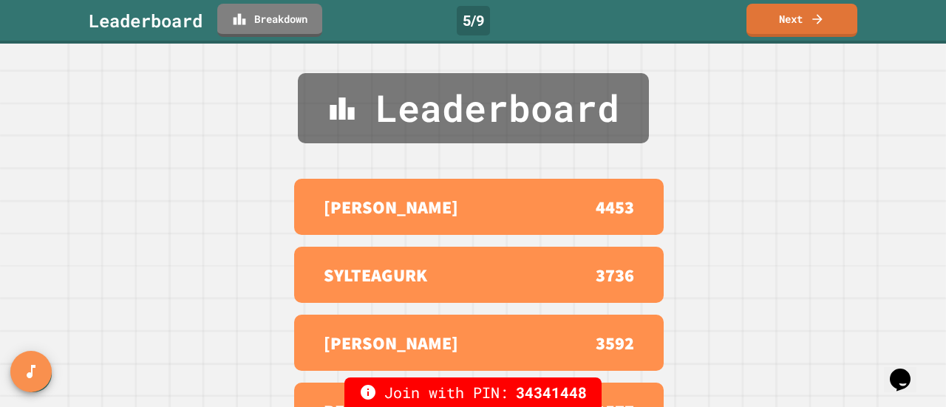
click at [790, 22] on link "Next" at bounding box center [802, 20] width 111 height 33
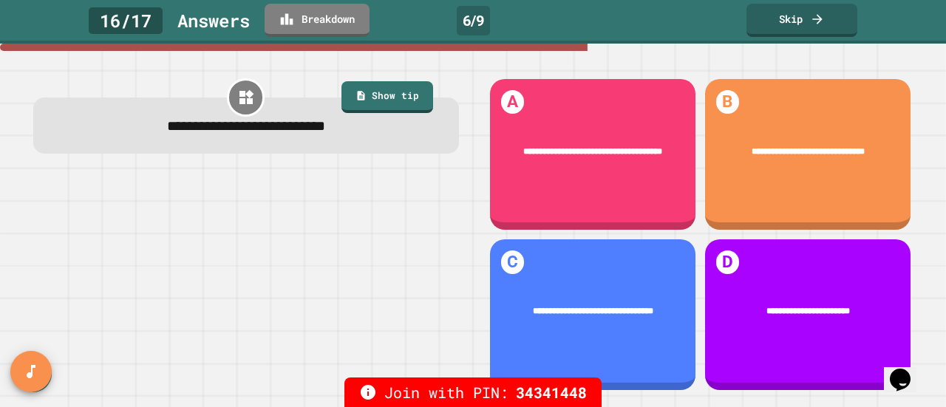
click at [826, 22] on link "Skip" at bounding box center [802, 20] width 111 height 33
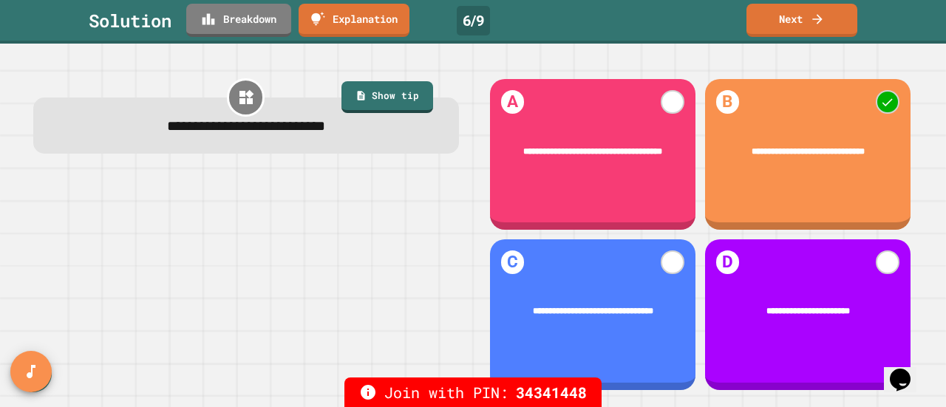
click at [806, 23] on link "Next" at bounding box center [802, 20] width 111 height 33
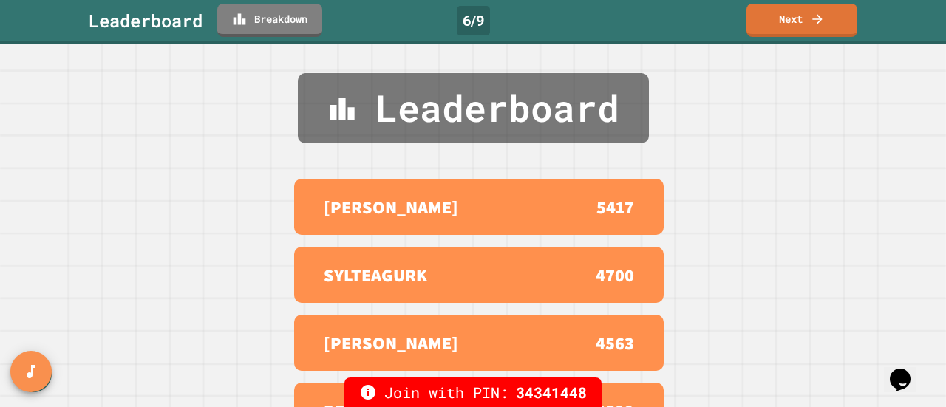
click at [812, 24] on icon at bounding box center [817, 19] width 15 height 15
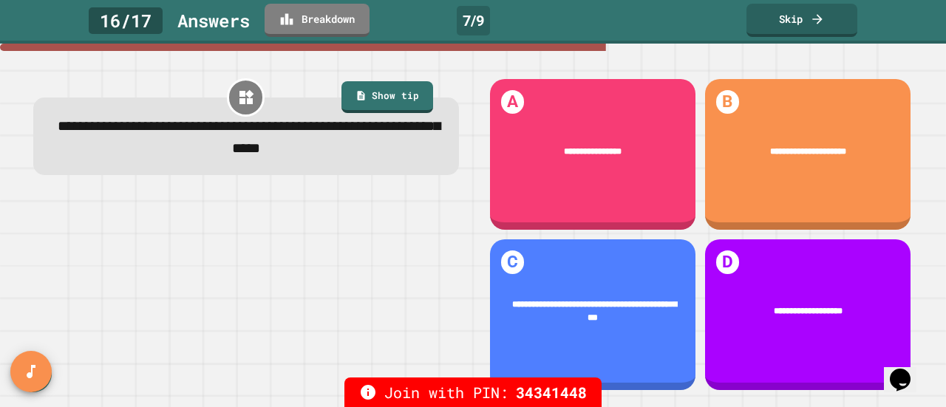
click at [381, 101] on link "Show tip" at bounding box center [388, 97] width 92 height 33
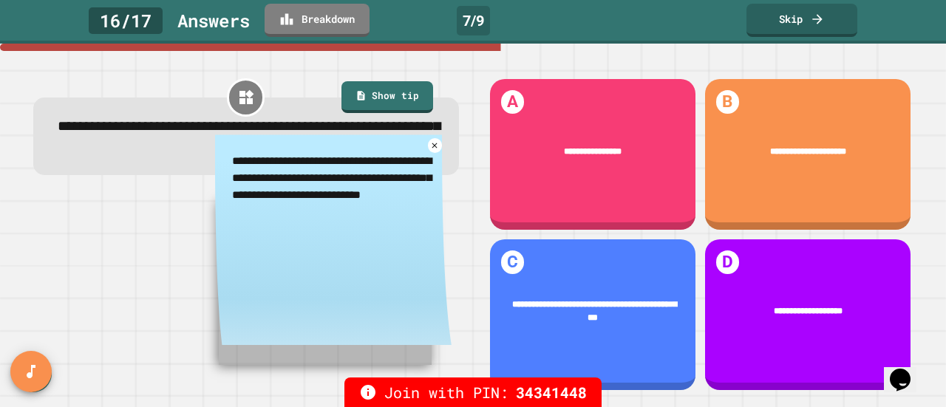
click at [430, 148] on icon at bounding box center [435, 146] width 10 height 10
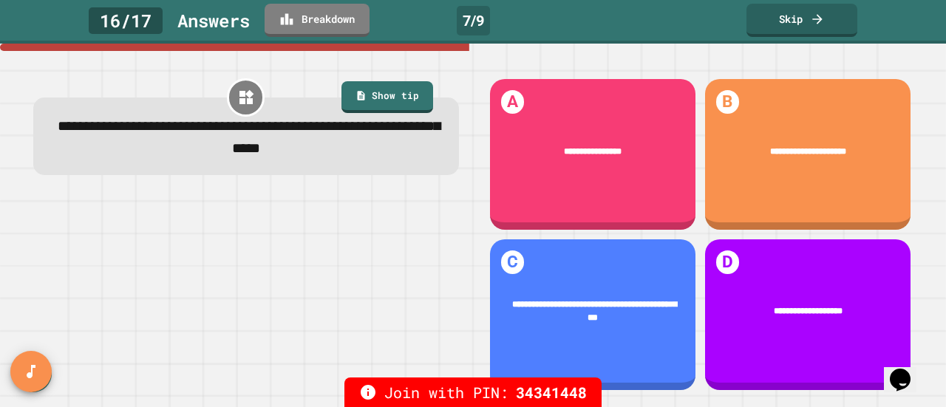
click at [813, 19] on icon at bounding box center [817, 19] width 10 height 10
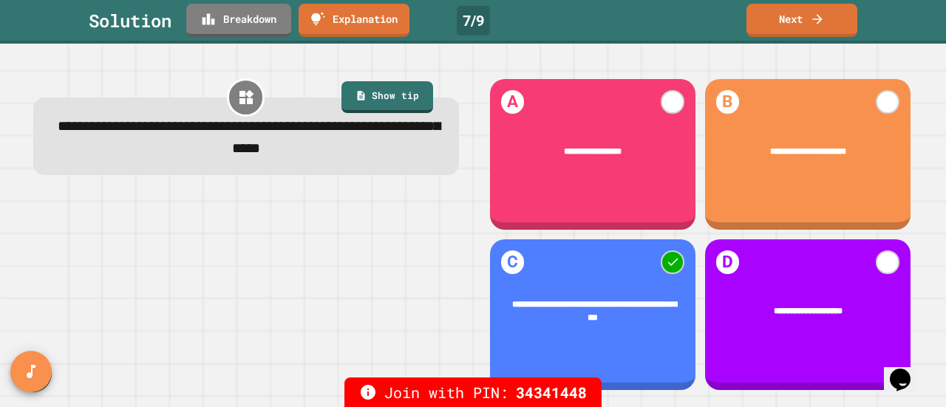
click at [797, 23] on link "Next" at bounding box center [802, 20] width 111 height 33
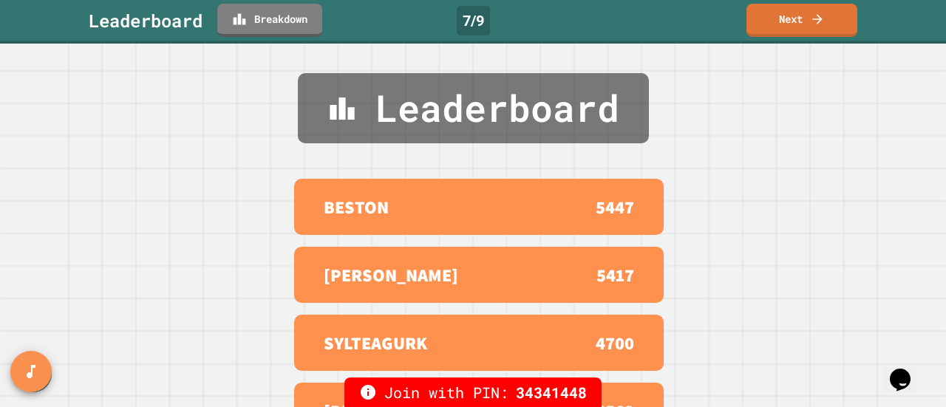
click at [798, 21] on link "Next" at bounding box center [802, 20] width 111 height 33
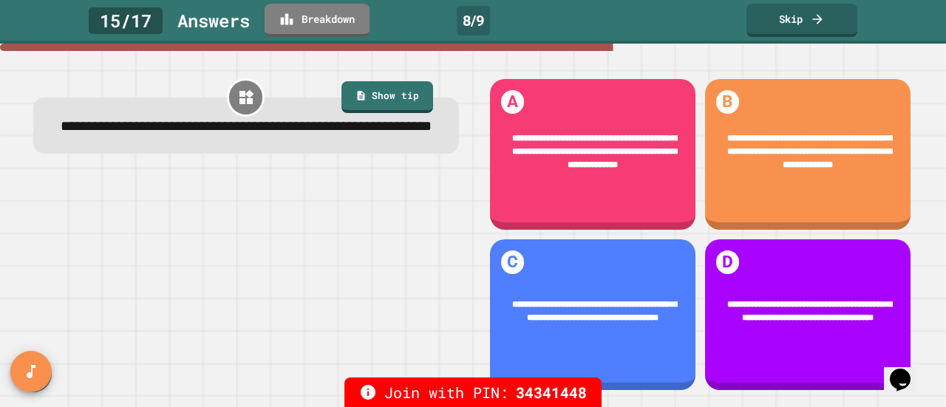
click at [391, 95] on link "Show tip" at bounding box center [388, 97] width 92 height 33
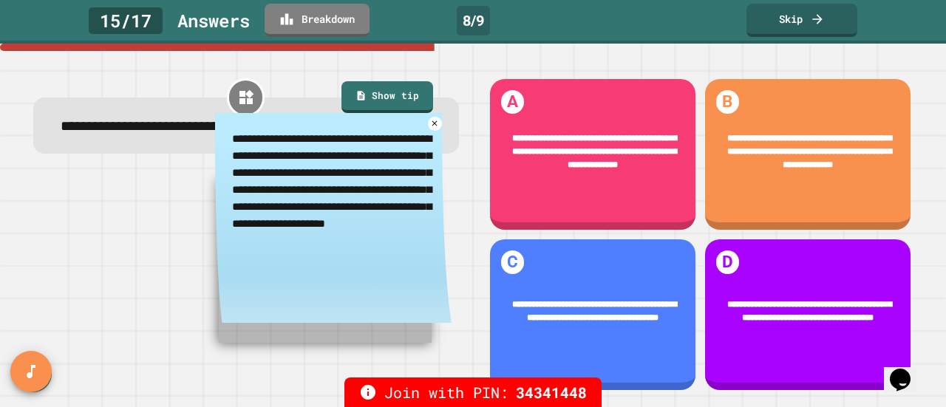
click at [432, 126] on icon at bounding box center [434, 122] width 5 height 5
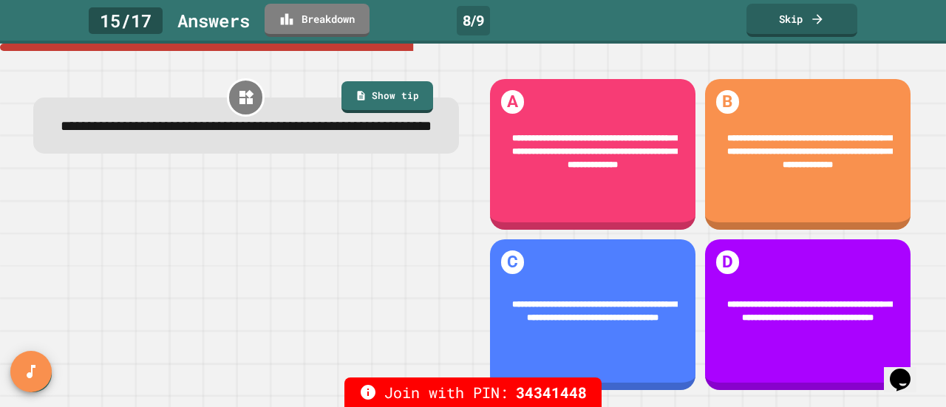
click at [794, 18] on link "Skip" at bounding box center [802, 20] width 111 height 33
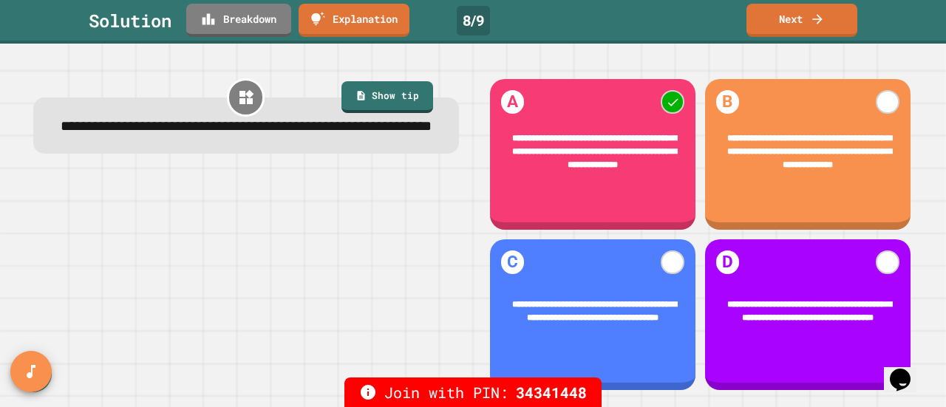
click at [776, 24] on link "Next" at bounding box center [802, 20] width 111 height 33
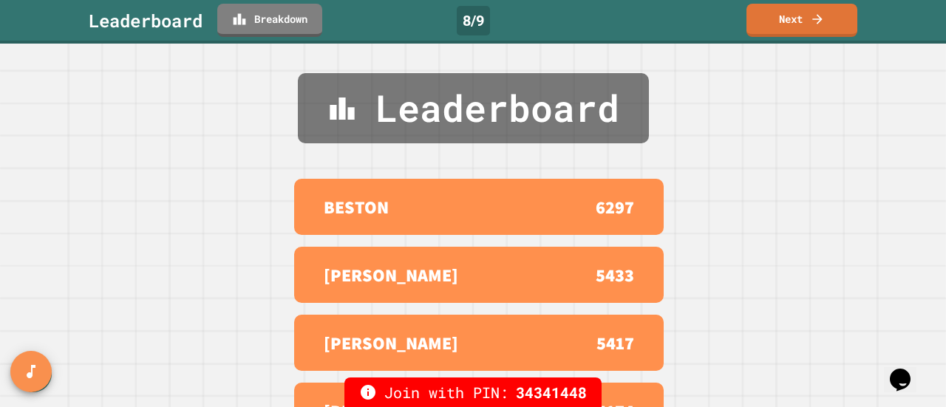
click at [790, 27] on link "Next" at bounding box center [802, 20] width 111 height 33
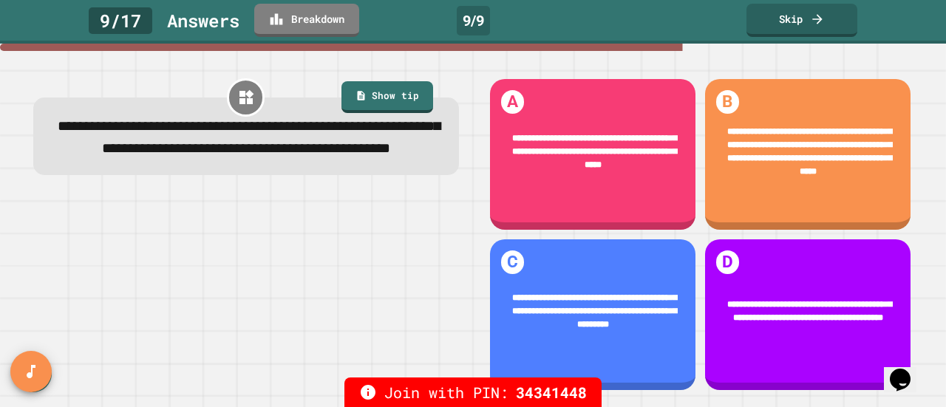
click at [405, 98] on link "Show tip" at bounding box center [388, 97] width 92 height 33
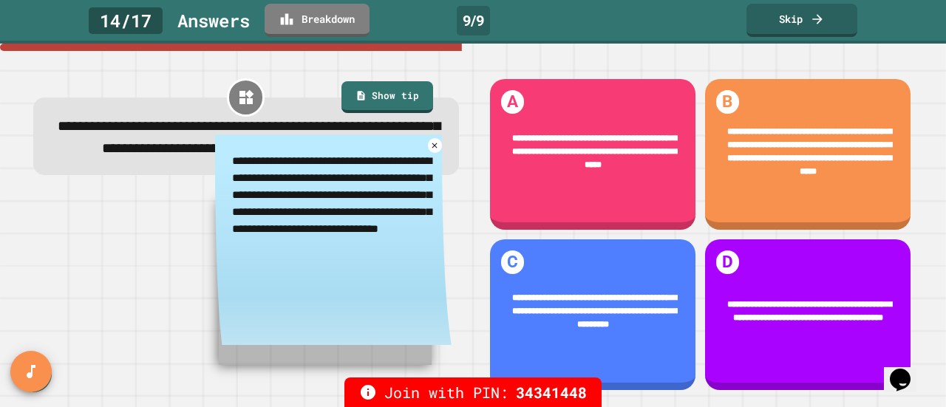
type textarea "*"
click at [432, 148] on icon at bounding box center [434, 145] width 5 height 5
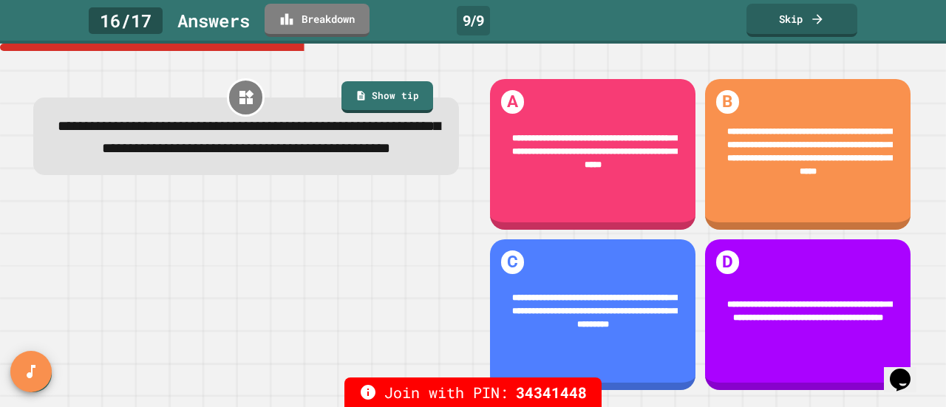
click at [807, 19] on link "Skip" at bounding box center [802, 20] width 111 height 33
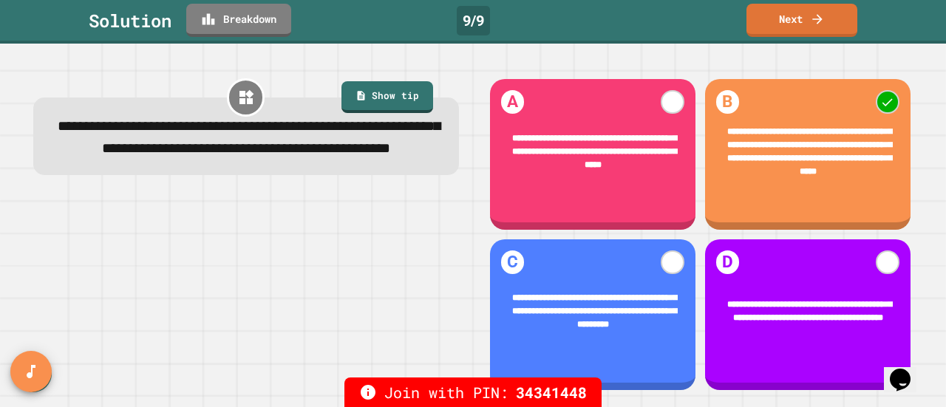
click at [798, 22] on link "Next" at bounding box center [802, 20] width 111 height 33
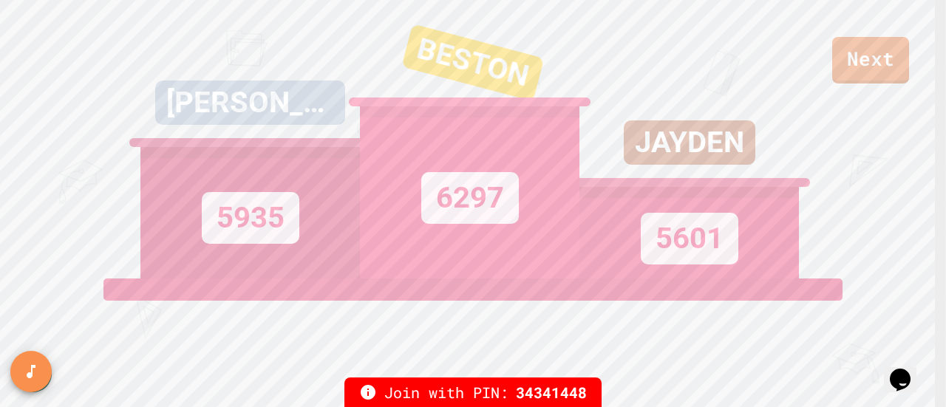
click at [862, 62] on link "Next" at bounding box center [870, 60] width 77 height 47
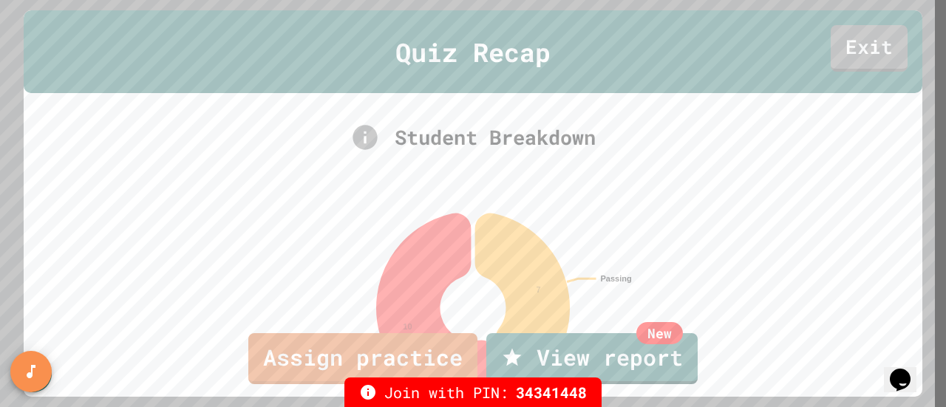
click at [853, 45] on link "Exit" at bounding box center [869, 48] width 77 height 47
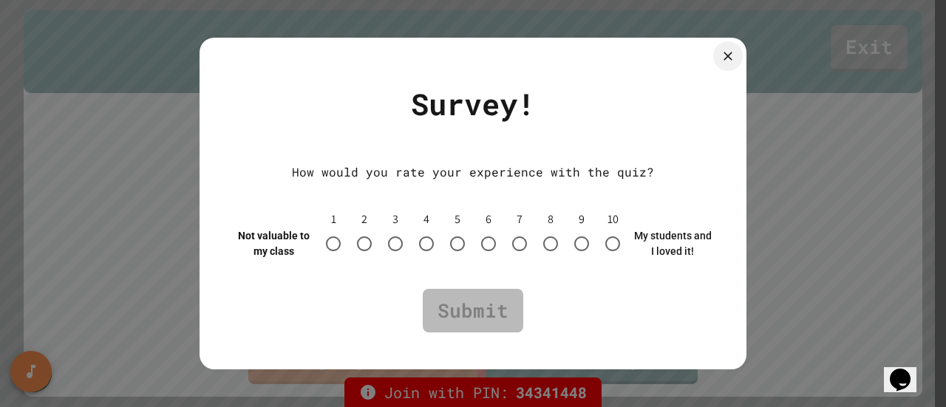
click at [724, 50] on icon at bounding box center [728, 56] width 15 height 15
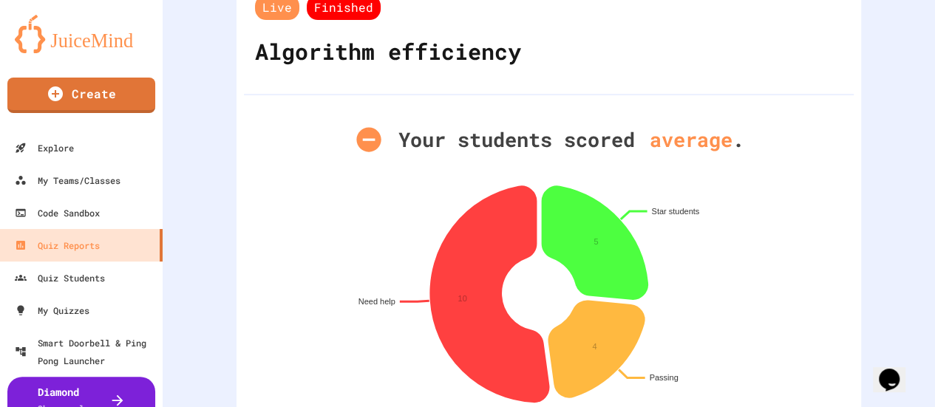
scroll to position [67, 0]
